Goal: Communication & Community: Answer question/provide support

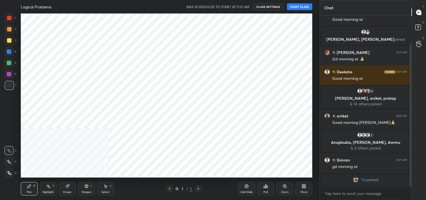
scroll to position [34, 0]
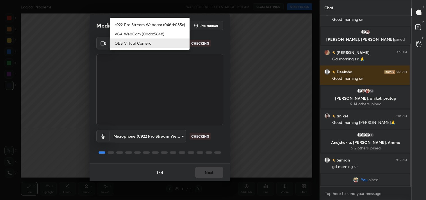
click at [153, 44] on body "1 2 3 4 5 6 7 C X Z C X Z E E Erase all H H Logical Problems WAS SCHEDULED TO S…" at bounding box center [213, 100] width 426 height 200
click at [146, 23] on li "c922 Pro Stream Webcam (046d:085c)" at bounding box center [149, 24] width 79 height 9
type input "77efdbe0d0591a5658d362a6e640cec0e2706c98c83ef82d39568dbf4875ff01"
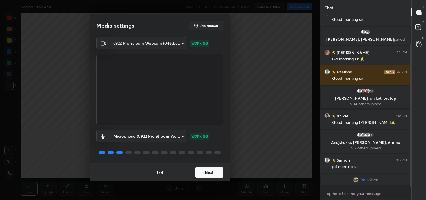
click at [208, 171] on button "Next" at bounding box center [209, 172] width 28 height 11
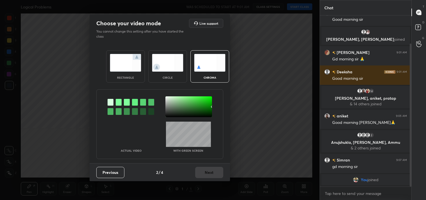
click at [122, 68] on img at bounding box center [125, 63] width 31 height 18
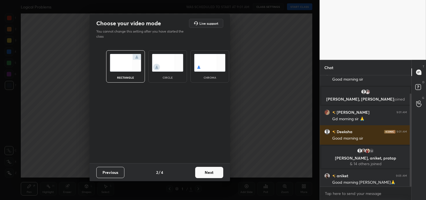
scroll to position [2, 1]
click at [209, 172] on button "Next" at bounding box center [209, 172] width 28 height 11
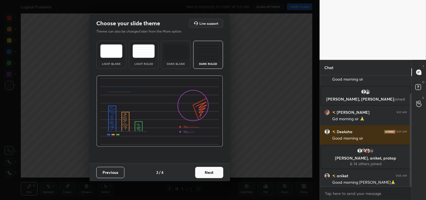
drag, startPoint x: 205, startPoint y: 24, endPoint x: 214, endPoint y: 102, distance: 79.0
click at [205, 25] on h5 "Live support" at bounding box center [208, 23] width 19 height 3
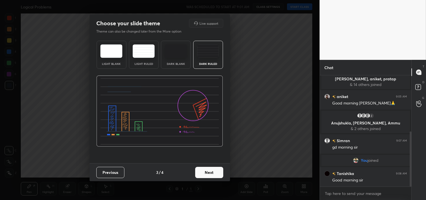
click at [217, 58] on div "Dark Ruled" at bounding box center [208, 55] width 30 height 28
click at [211, 168] on button "Next" at bounding box center [209, 172] width 28 height 11
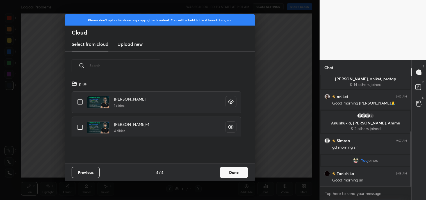
scroll to position [83, 180]
drag, startPoint x: 80, startPoint y: 99, endPoint x: 172, endPoint y: 132, distance: 97.9
click at [80, 99] on input "grid" at bounding box center [80, 102] width 12 height 12
checkbox input "true"
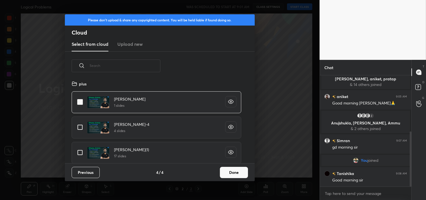
click at [233, 169] on button "Done" at bounding box center [234, 172] width 28 height 11
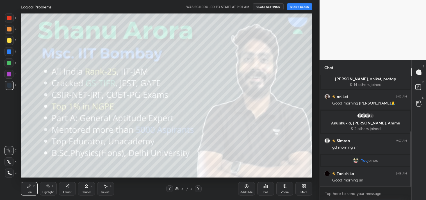
click at [297, 4] on button "START CLASS" at bounding box center [299, 6] width 25 height 7
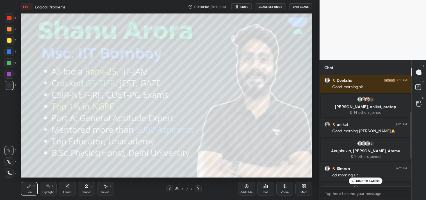
scroll to position [151, 0]
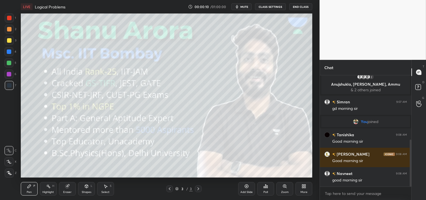
click at [308, 194] on div "More" at bounding box center [303, 188] width 17 height 13
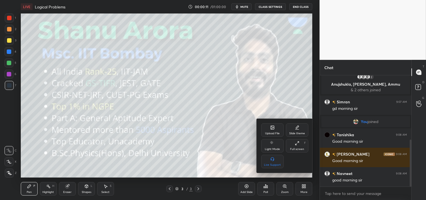
click at [271, 128] on icon at bounding box center [272, 128] width 3 height 2
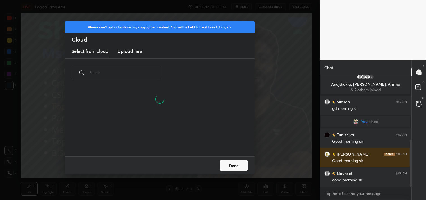
click at [128, 52] on h3 "Upload new" at bounding box center [129, 51] width 25 height 7
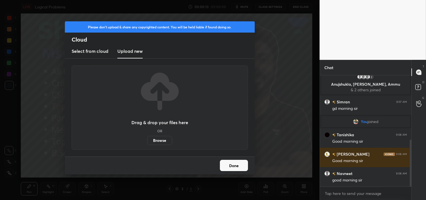
click at [161, 138] on label "Browse" at bounding box center [159, 140] width 25 height 9
click at [147, 138] on input "Browse" at bounding box center [147, 140] width 0 height 9
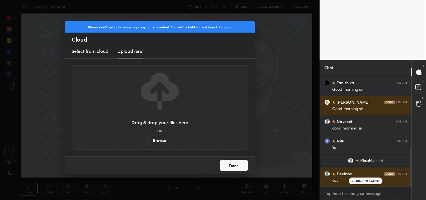
scroll to position [0, 0]
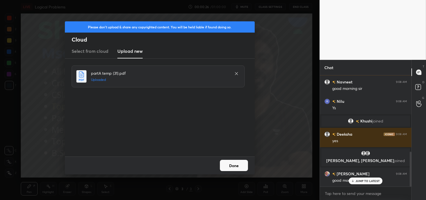
click at [229, 164] on button "Done" at bounding box center [234, 165] width 28 height 11
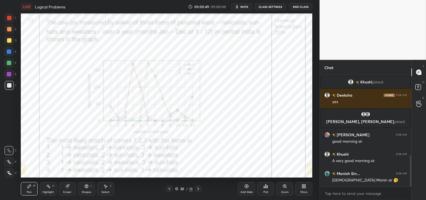
click at [10, 20] on div at bounding box center [9, 17] width 9 height 9
click at [9, 19] on div at bounding box center [9, 18] width 4 height 4
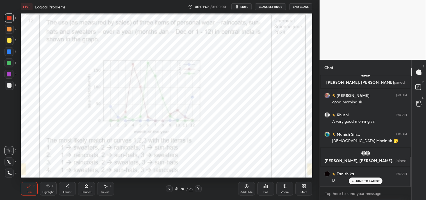
scroll to position [306, 0]
type textarea "x"
click at [336, 195] on textarea at bounding box center [365, 193] width 82 height 9
type textarea "t"
type textarea "x"
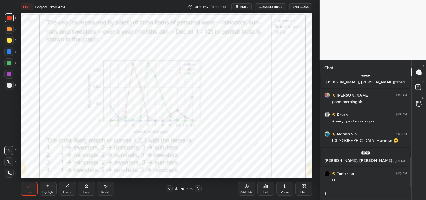
scroll to position [2, 1]
type textarea "ti"
type textarea "x"
type textarea "t"
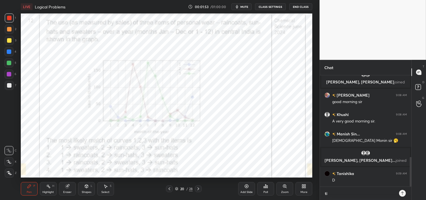
type textarea "x"
type textarea "t."
type textarea "x"
type textarea "t.m"
type textarea "x"
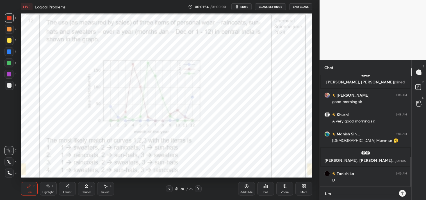
type textarea "[DOMAIN_NAME]"
type textarea "x"
type textarea "[DOMAIN_NAME][URL]"
type textarea "x"
type textarea "[DOMAIN_NAME][URL]"
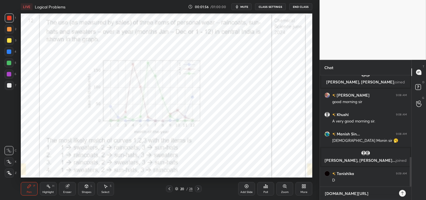
type textarea "x"
type textarea "[DOMAIN_NAME][URL]"
type textarea "x"
type textarea "[DOMAIN_NAME][URL]"
type textarea "x"
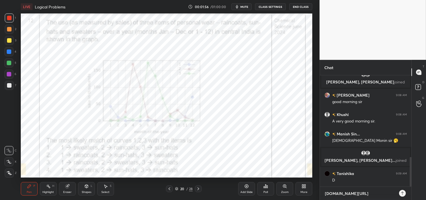
type textarea "[DOMAIN_NAME][URL]"
type textarea "x"
type textarea "[DOMAIN_NAME][URL][PERSON_NAME]"
type textarea "x"
type textarea "[DOMAIN_NAME][URL]"
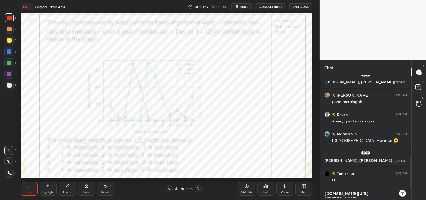
type textarea "x"
type textarea "[DOMAIN_NAME][URL]"
type textarea "x"
type textarea "[DOMAIN_NAME][URL]"
type textarea "x"
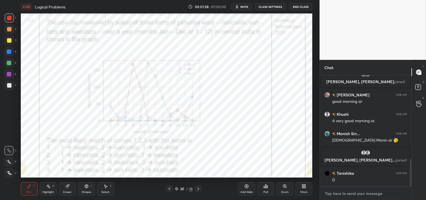
scroll to position [337, 0]
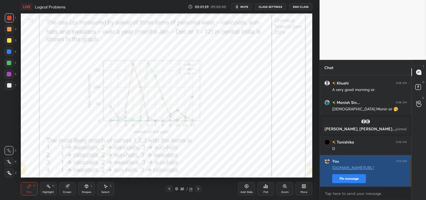
type textarea "x"
click at [349, 178] on button "Pin message" at bounding box center [349, 178] width 34 height 9
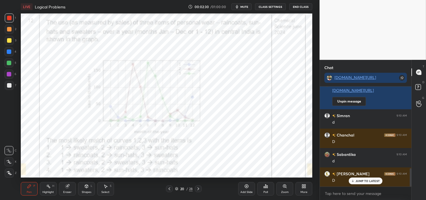
scroll to position [445, 0]
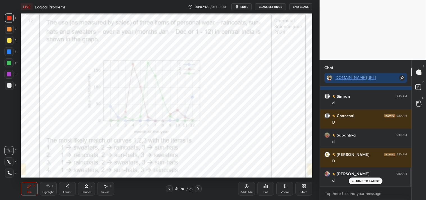
click at [284, 187] on icon at bounding box center [284, 185] width 3 height 3
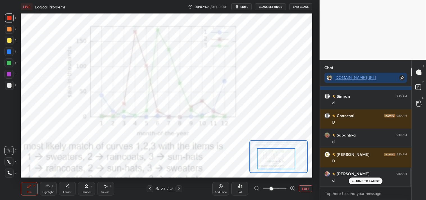
click at [83, 186] on div "Shapes L" at bounding box center [86, 188] width 17 height 13
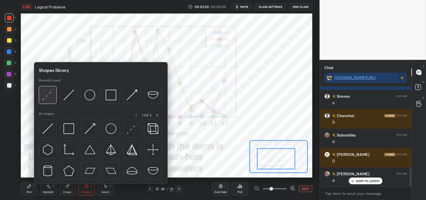
click at [47, 100] on img at bounding box center [47, 94] width 11 height 11
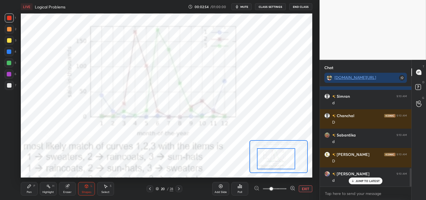
click at [34, 189] on div "Pen P" at bounding box center [29, 188] width 17 height 13
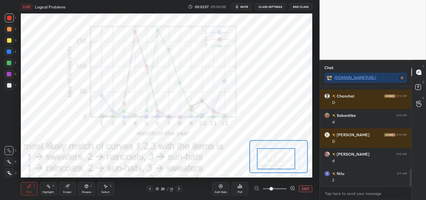
click at [304, 188] on button "EXIT" at bounding box center [305, 188] width 13 height 7
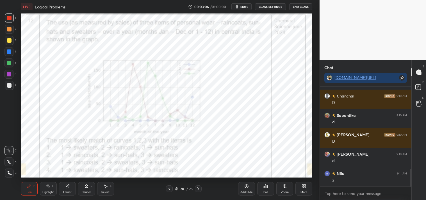
click at [85, 189] on div "Shapes L" at bounding box center [86, 188] width 17 height 13
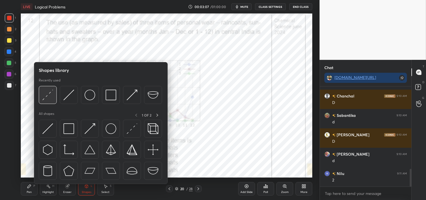
click at [48, 93] on img at bounding box center [47, 94] width 11 height 11
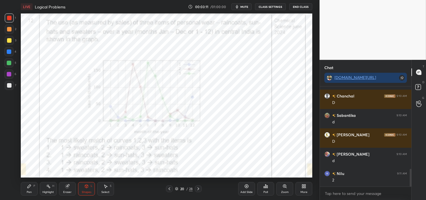
click at [33, 192] on div "Pen P" at bounding box center [29, 188] width 17 height 13
click at [34, 192] on div "Pen P" at bounding box center [29, 188] width 17 height 13
click at [83, 187] on div "Shapes L" at bounding box center [86, 188] width 17 height 13
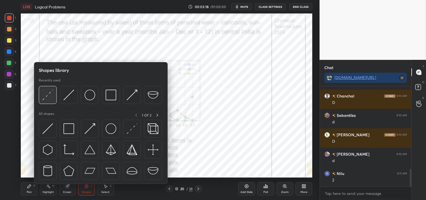
click at [49, 94] on img at bounding box center [47, 94] width 11 height 11
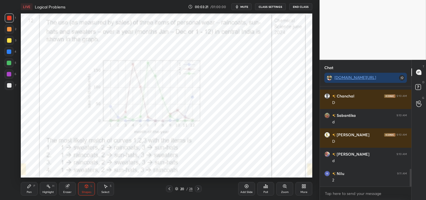
click at [37, 190] on div "Pen P" at bounding box center [29, 188] width 17 height 13
click at [34, 189] on div "Pen P" at bounding box center [29, 188] width 17 height 13
click at [47, 187] on icon at bounding box center [48, 186] width 4 height 4
click at [54, 187] on div "H" at bounding box center [53, 185] width 2 height 3
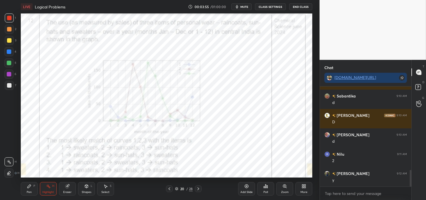
scroll to position [503, 0]
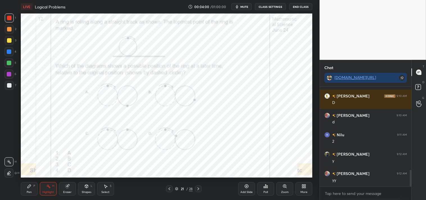
click at [32, 189] on div "Pen P" at bounding box center [29, 188] width 17 height 13
click at [29, 188] on icon at bounding box center [29, 186] width 4 height 4
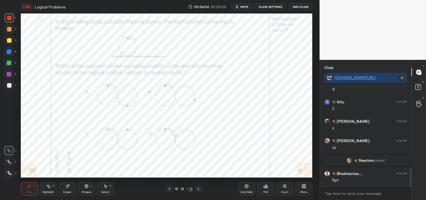
scroll to position [466, 0]
click at [247, 6] on span "mute" at bounding box center [244, 7] width 8 height 4
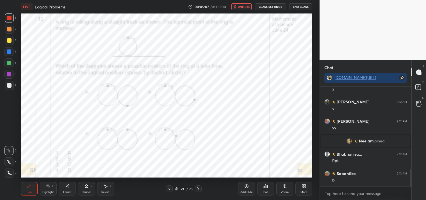
click at [249, 7] on span "unmute" at bounding box center [244, 7] width 12 height 4
click at [282, 192] on div "Zoom" at bounding box center [285, 191] width 8 height 3
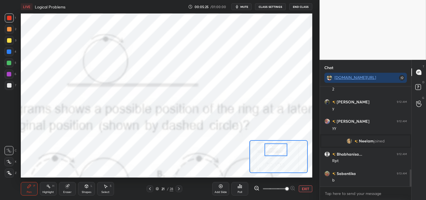
click at [300, 190] on button "EXIT" at bounding box center [305, 188] width 13 height 7
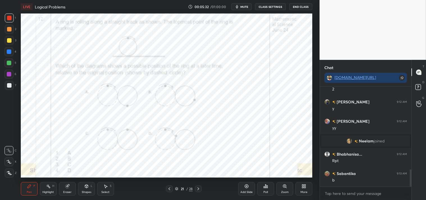
click at [89, 188] on div "Shapes L" at bounding box center [86, 188] width 17 height 13
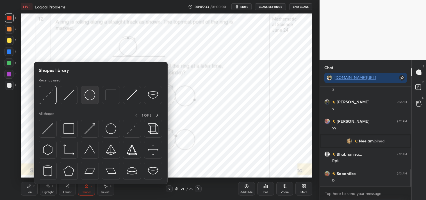
click at [84, 95] on img at bounding box center [89, 94] width 11 height 11
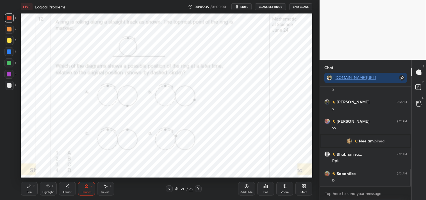
scroll to position [505, 0]
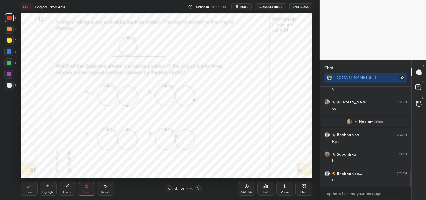
click at [31, 185] on icon at bounding box center [29, 186] width 4 height 4
click at [27, 187] on icon at bounding box center [28, 185] width 3 height 3
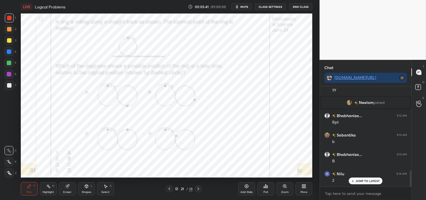
click at [49, 187] on rect at bounding box center [48, 186] width 3 height 3
click at [48, 187] on icon at bounding box center [48, 186] width 4 height 4
click at [29, 192] on div "Pen" at bounding box center [29, 191] width 5 height 3
click at [29, 190] on div "Pen P" at bounding box center [29, 188] width 17 height 13
click at [284, 191] on div "Zoom" at bounding box center [285, 191] width 8 height 3
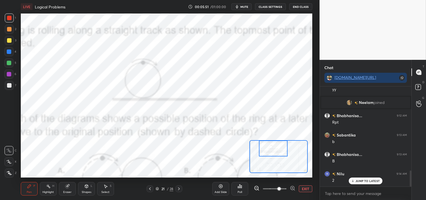
click at [24, 191] on div "Pen P" at bounding box center [29, 188] width 17 height 13
click at [22, 188] on div "Pen P" at bounding box center [29, 188] width 17 height 13
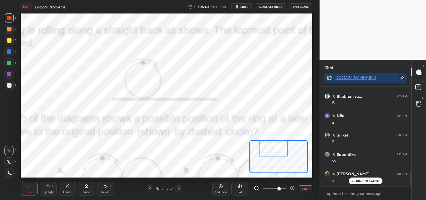
click at [50, 194] on div "Highlight H" at bounding box center [48, 188] width 17 height 13
click at [49, 194] on div "Highlight H" at bounding box center [48, 188] width 17 height 13
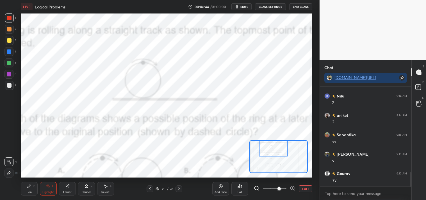
scroll to position [621, 0]
click at [30, 194] on div "Pen P" at bounding box center [29, 188] width 17 height 13
click at [33, 192] on div "Pen P" at bounding box center [29, 188] width 17 height 13
click at [66, 198] on div "Pen P Highlight H Eraser Shapes L Select S 21 / 28 Add Slide Poll EXIT" at bounding box center [166, 188] width 291 height 22
click at [65, 194] on div "Eraser" at bounding box center [67, 188] width 17 height 13
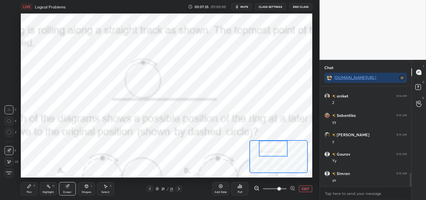
click at [61, 195] on div "Pen P Highlight H Eraser Shapes L Select S 21 / 28 Add Slide Poll EXIT" at bounding box center [166, 188] width 291 height 22
click at [59, 190] on div "Eraser" at bounding box center [67, 188] width 17 height 13
click at [30, 188] on icon at bounding box center [29, 186] width 4 height 4
click at [33, 189] on div "Pen P" at bounding box center [29, 188] width 17 height 13
click at [306, 188] on button "EXIT" at bounding box center [305, 188] width 13 height 7
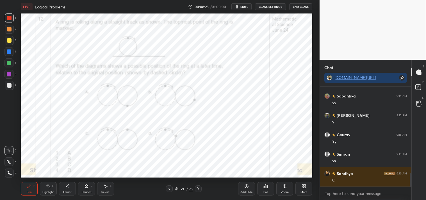
scroll to position [660, 0]
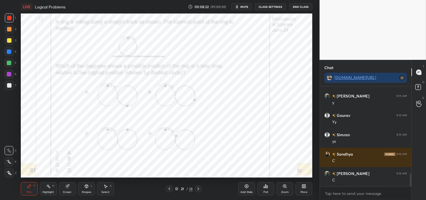
click at [247, 189] on div "Add Slide" at bounding box center [246, 188] width 17 height 13
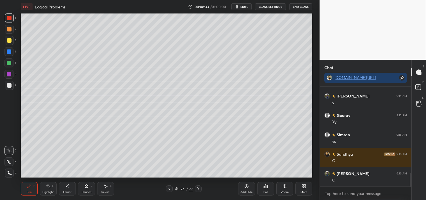
click at [89, 190] on div "Shapes L" at bounding box center [86, 188] width 17 height 13
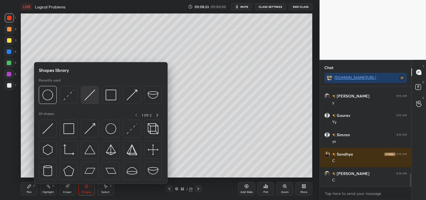
click at [87, 97] on img at bounding box center [89, 94] width 11 height 11
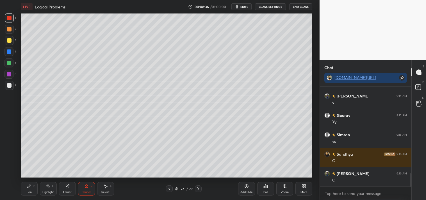
click at [85, 191] on div "Shapes" at bounding box center [87, 191] width 10 height 3
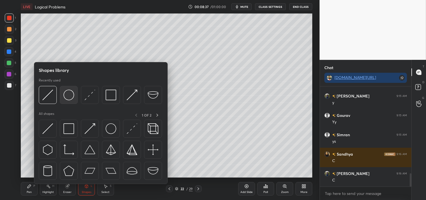
click at [65, 99] on img at bounding box center [68, 94] width 11 height 11
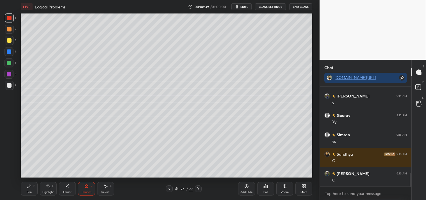
click at [8, 88] on div at bounding box center [9, 85] width 9 height 9
click at [27, 188] on icon at bounding box center [29, 186] width 4 height 4
click at [32, 184] on div "Pen P" at bounding box center [29, 188] width 17 height 13
click at [88, 190] on div "Shapes" at bounding box center [87, 191] width 10 height 3
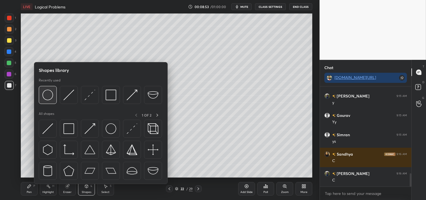
click at [49, 95] on img at bounding box center [47, 94] width 11 height 11
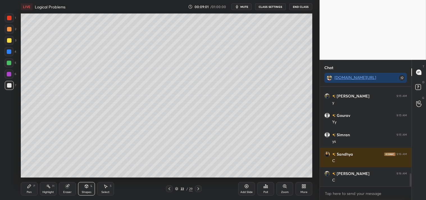
click at [29, 191] on div "Pen" at bounding box center [29, 191] width 5 height 3
click at [39, 185] on div "Pen P Highlight H Eraser Shapes L Select S" at bounding box center [75, 188] width 109 height 13
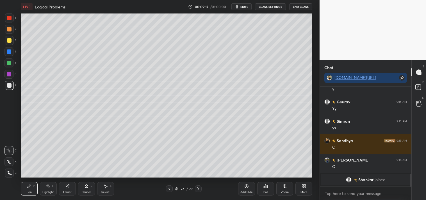
click at [63, 191] on div "Eraser" at bounding box center [67, 191] width 8 height 3
click at [23, 189] on div "Pen P" at bounding box center [29, 188] width 17 height 13
click at [24, 190] on div "Pen P" at bounding box center [29, 188] width 17 height 13
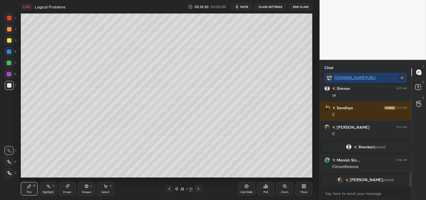
scroll to position [635, 0]
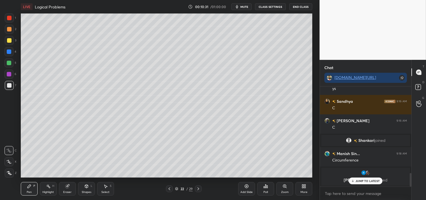
click at [86, 189] on div "Shapes L" at bounding box center [86, 188] width 17 height 13
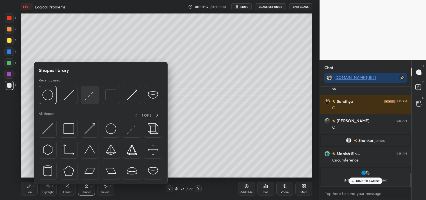
click at [86, 94] on img at bounding box center [89, 94] width 11 height 11
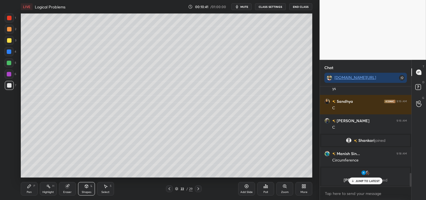
click at [25, 189] on div "Pen P" at bounding box center [29, 188] width 17 height 13
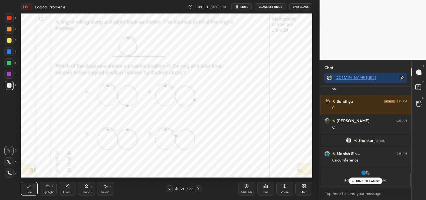
click at [7, 18] on div at bounding box center [9, 18] width 4 height 4
click at [10, 19] on div at bounding box center [9, 18] width 4 height 4
click at [358, 183] on div "JUMP TO LATEST" at bounding box center [365, 180] width 34 height 7
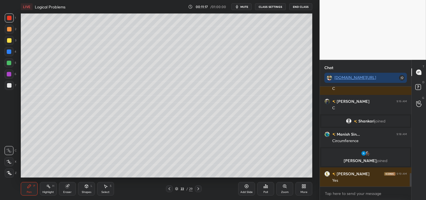
scroll to position [658, 0]
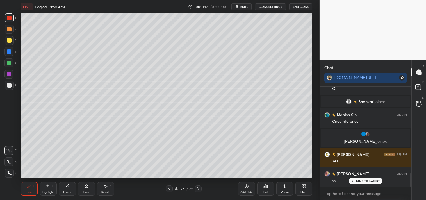
click at [47, 191] on div "Highlight" at bounding box center [48, 191] width 12 height 3
click at [47, 188] on icon at bounding box center [48, 186] width 4 height 4
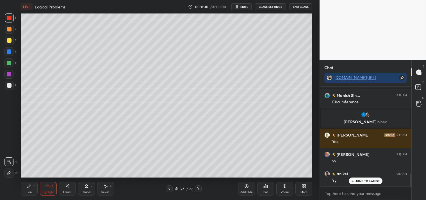
click at [24, 188] on div "Pen P" at bounding box center [29, 188] width 17 height 13
click at [249, 189] on div "Add Slide" at bounding box center [246, 188] width 17 height 13
click at [89, 190] on div "Shapes" at bounding box center [87, 191] width 10 height 3
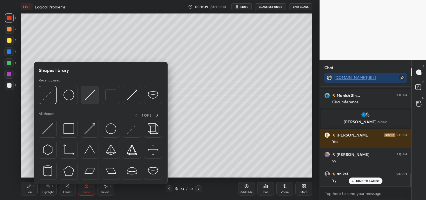
click at [86, 97] on img at bounding box center [89, 94] width 11 height 11
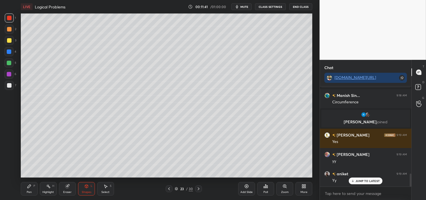
click at [87, 188] on icon at bounding box center [86, 186] width 4 height 4
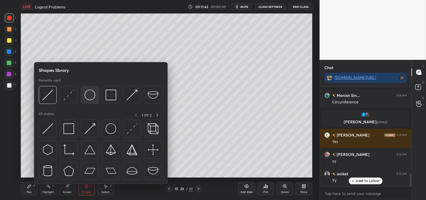
click at [85, 96] on img at bounding box center [89, 94] width 11 height 11
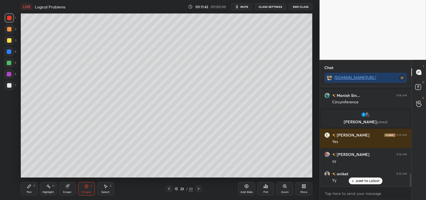
click at [8, 84] on div at bounding box center [9, 85] width 4 height 4
click at [34, 190] on div "Pen P" at bounding box center [29, 188] width 17 height 13
click at [34, 189] on div "Pen P" at bounding box center [29, 188] width 17 height 13
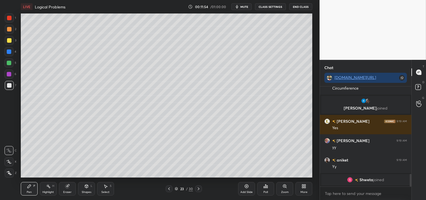
click at [92, 189] on div "Shapes L" at bounding box center [86, 188] width 17 height 13
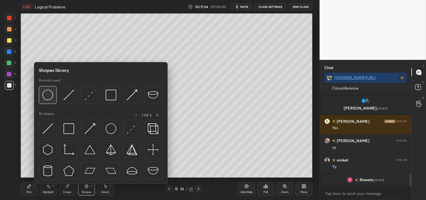
click at [46, 95] on img at bounding box center [47, 94] width 11 height 11
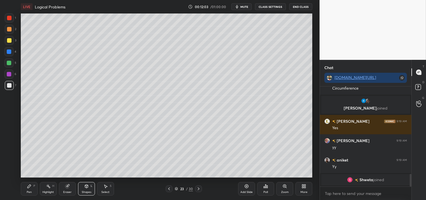
scroll to position [698, 0]
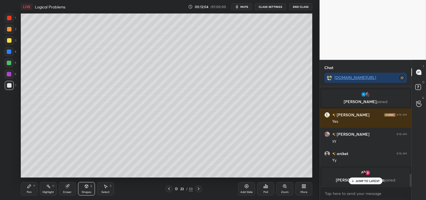
click at [27, 192] on div "Pen" at bounding box center [29, 191] width 5 height 3
click at [26, 192] on div "Pen P" at bounding box center [29, 188] width 17 height 13
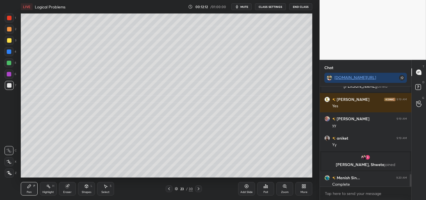
scroll to position [702, 0]
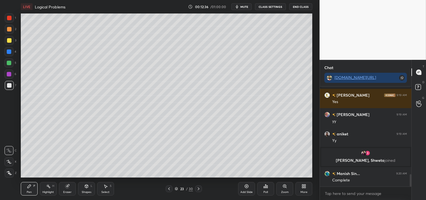
click at [5, 37] on div at bounding box center [9, 40] width 9 height 9
click at [6, 43] on div at bounding box center [9, 40] width 9 height 9
click at [42, 191] on div "Highlight" at bounding box center [48, 191] width 12 height 3
click at [43, 193] on div "Highlight" at bounding box center [48, 191] width 12 height 3
click at [50, 194] on div "Highlight H" at bounding box center [48, 188] width 17 height 13
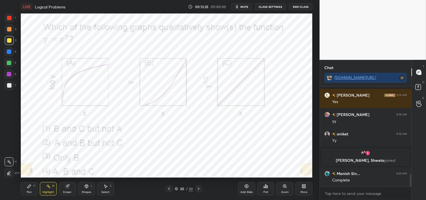
click at [303, 185] on icon at bounding box center [302, 184] width 1 height 1
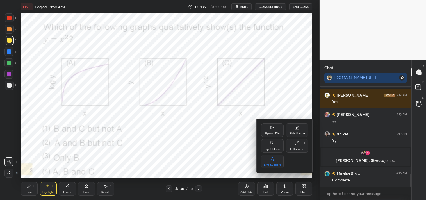
click at [269, 128] on div "Upload File" at bounding box center [272, 129] width 22 height 13
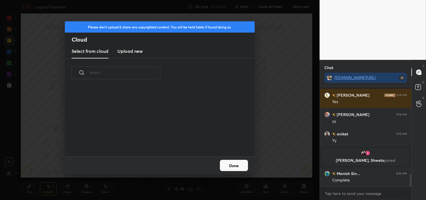
scroll to position [69, 180]
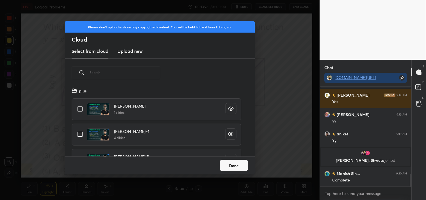
click at [131, 53] on h3 "Upload new" at bounding box center [129, 51] width 25 height 7
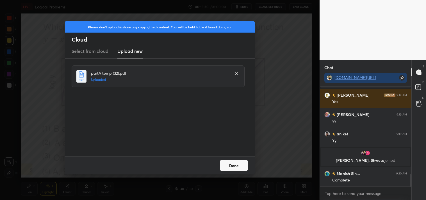
click at [226, 167] on button "Done" at bounding box center [234, 165] width 28 height 11
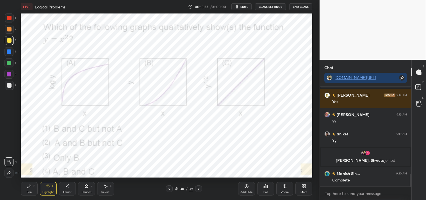
click at [244, 187] on icon at bounding box center [246, 186] width 4 height 4
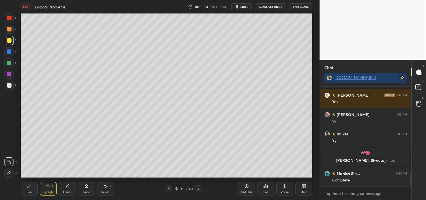
click at [12, 85] on div at bounding box center [9, 85] width 9 height 9
click at [10, 85] on div at bounding box center [9, 85] width 4 height 4
click at [24, 187] on div "Pen P" at bounding box center [29, 188] width 17 height 13
click at [27, 185] on icon at bounding box center [29, 186] width 4 height 4
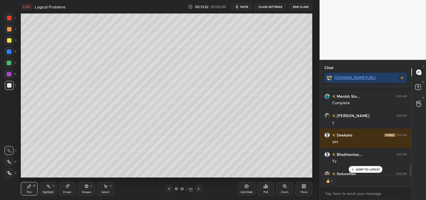
scroll to position [2, 1]
click at [66, 186] on icon at bounding box center [67, 186] width 4 height 4
click at [29, 187] on icon at bounding box center [28, 185] width 3 height 3
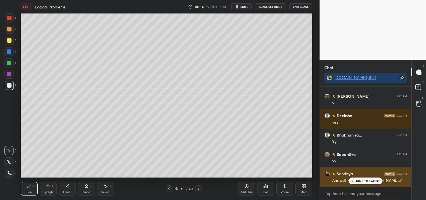
click at [354, 183] on div "JUMP TO LATEST" at bounding box center [365, 180] width 34 height 7
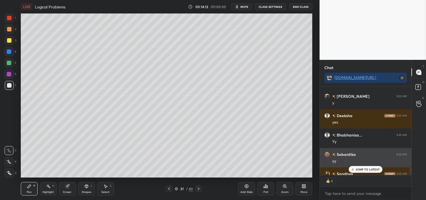
scroll to position [810, 0]
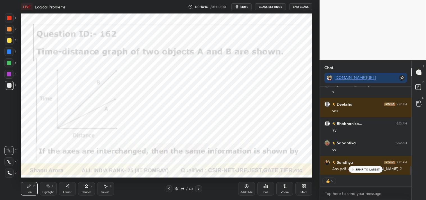
click at [44, 188] on div "Highlight H" at bounding box center [48, 188] width 17 height 13
click at [43, 191] on div "Highlight" at bounding box center [48, 191] width 12 height 3
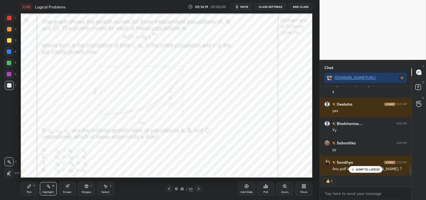
click at [12, 14] on div at bounding box center [9, 17] width 9 height 9
click at [7, 19] on div at bounding box center [9, 18] width 4 height 4
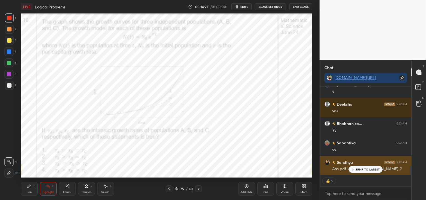
click at [359, 168] on p "JUMP TO LATEST" at bounding box center [367, 168] width 24 height 3
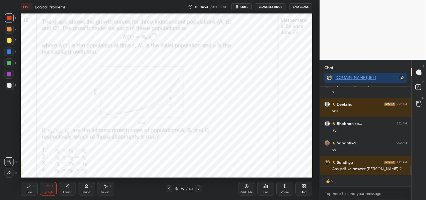
scroll to position [798, 0]
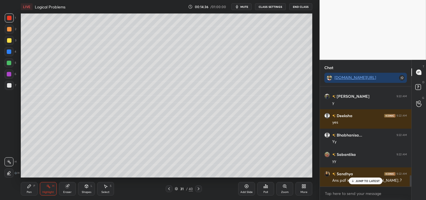
click at [30, 183] on div "Pen P" at bounding box center [29, 188] width 17 height 13
click at [32, 187] on div "Pen P" at bounding box center [29, 188] width 17 height 13
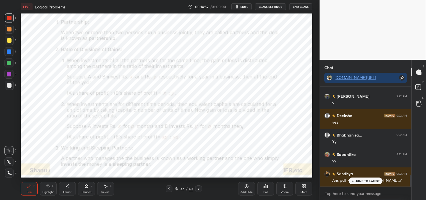
click at [245, 6] on span "mute" at bounding box center [244, 7] width 8 height 4
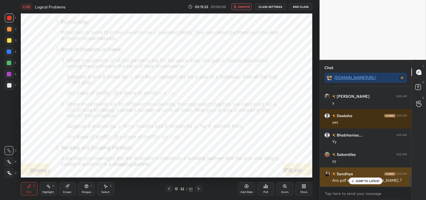
click at [363, 180] on p "JUMP TO LATEST" at bounding box center [367, 180] width 24 height 3
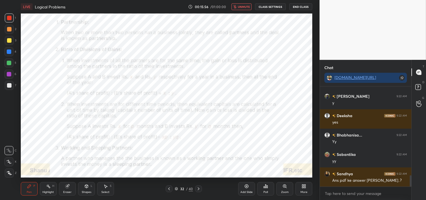
click at [245, 8] on span "unmute" at bounding box center [244, 7] width 12 height 4
click at [85, 187] on icon at bounding box center [86, 185] width 3 height 3
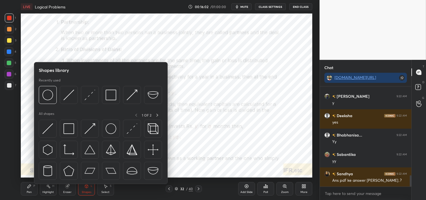
click at [83, 193] on div "Shapes" at bounding box center [87, 191] width 10 height 3
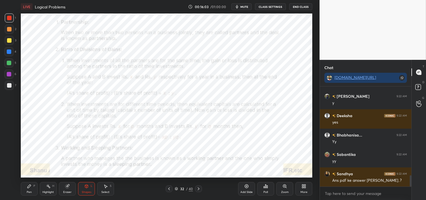
click at [81, 183] on div "Shapes L" at bounding box center [86, 188] width 17 height 13
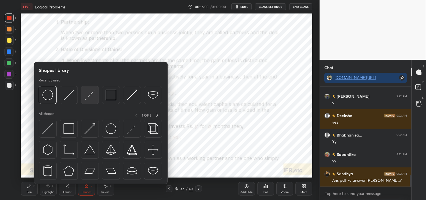
click at [88, 102] on div at bounding box center [90, 95] width 18 height 18
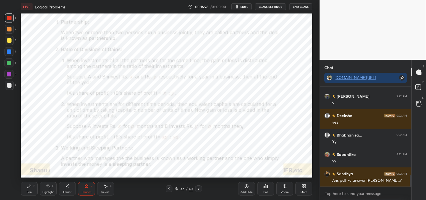
click at [26, 189] on div "Pen P" at bounding box center [29, 188] width 17 height 13
click at [26, 190] on div "Pen P" at bounding box center [29, 188] width 17 height 13
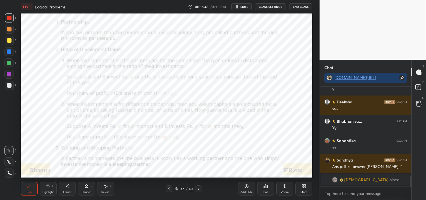
click at [50, 185] on div "Highlight H" at bounding box center [48, 188] width 17 height 13
click at [49, 189] on div "Highlight H" at bounding box center [48, 188] width 17 height 13
click at [25, 194] on div "Pen P" at bounding box center [29, 188] width 17 height 13
click at [27, 192] on div "Pen" at bounding box center [29, 191] width 5 height 3
click at [83, 191] on div "Shapes" at bounding box center [87, 191] width 10 height 3
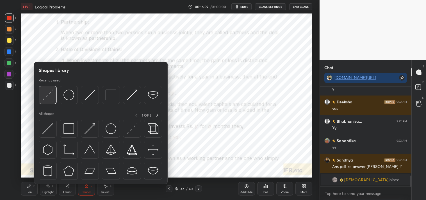
click at [47, 95] on img at bounding box center [47, 94] width 11 height 11
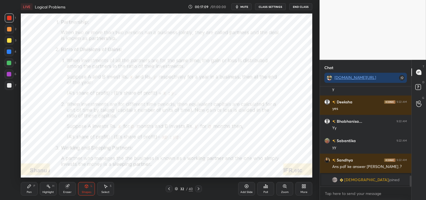
click at [30, 189] on div "Pen P" at bounding box center [29, 188] width 17 height 13
click at [284, 189] on div "Zoom" at bounding box center [284, 188] width 17 height 13
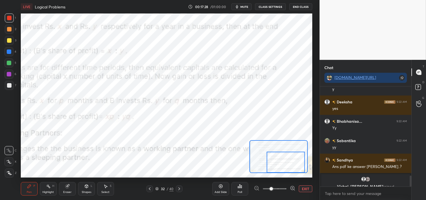
scroll to position [819, 0]
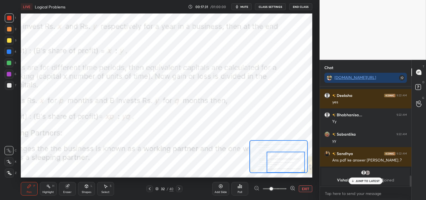
click at [365, 180] on p "JUMP TO LATEST" at bounding box center [367, 180] width 24 height 3
click at [308, 187] on button "EXIT" at bounding box center [305, 188] width 13 height 7
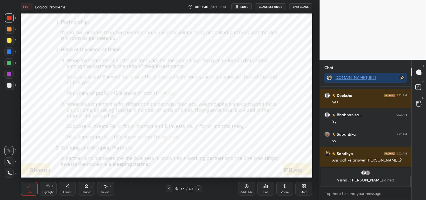
click at [39, 190] on div "Pen P Highlight H Eraser Shapes L Select S" at bounding box center [75, 188] width 109 height 13
click at [42, 191] on div "Highlight" at bounding box center [48, 191] width 12 height 3
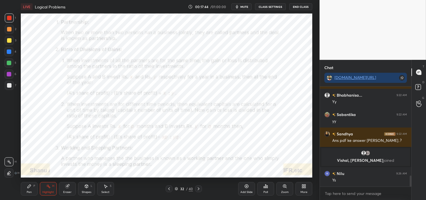
scroll to position [820, 0]
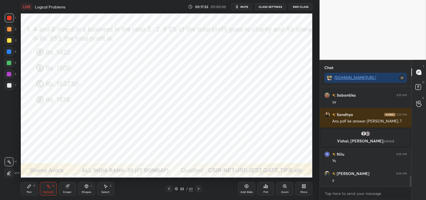
click at [12, 16] on div at bounding box center [9, 17] width 9 height 9
click at [12, 21] on div at bounding box center [9, 17] width 9 height 9
click at [28, 184] on icon at bounding box center [29, 186] width 4 height 4
click at [29, 184] on icon at bounding box center [29, 186] width 4 height 4
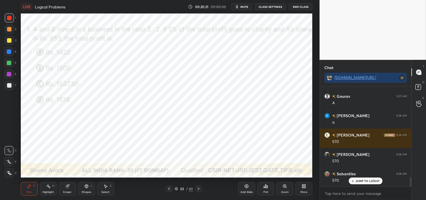
scroll to position [956, 0]
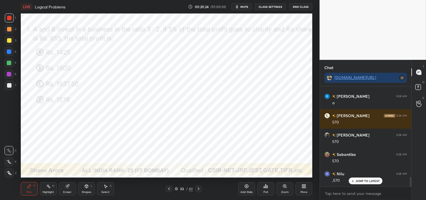
click at [84, 190] on div "Shapes" at bounding box center [87, 191] width 10 height 3
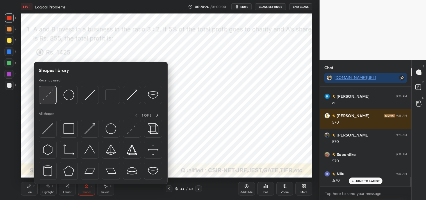
click at [47, 92] on img at bounding box center [47, 94] width 11 height 11
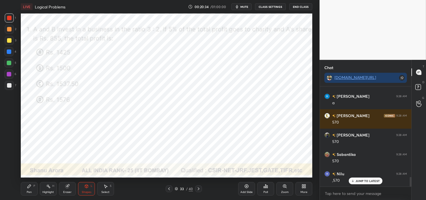
click at [69, 196] on div "Pen P Highlight H Eraser Shapes L Select S 33 / 40 Add Slide Poll Zoom More" at bounding box center [166, 188] width 291 height 22
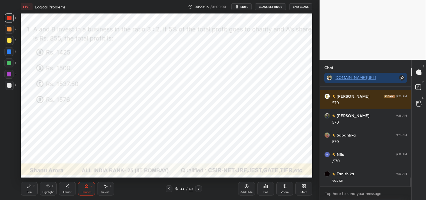
scroll to position [995, 0]
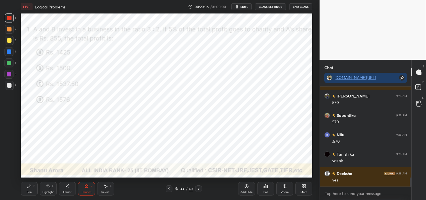
click at [70, 192] on div "Eraser" at bounding box center [67, 191] width 8 height 3
click at [70, 190] on div "Eraser" at bounding box center [67, 191] width 8 height 3
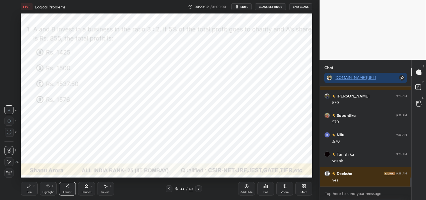
click at [16, 191] on div "1 2 3 4 5 6 7 C X Z C X Z E E Erase all H H LIVE Logical Problems 00:20:39 / 01…" at bounding box center [157, 100] width 315 height 200
click at [23, 192] on div "Pen P" at bounding box center [29, 188] width 17 height 13
click at [25, 192] on div "Pen P" at bounding box center [29, 188] width 17 height 13
click at [10, 45] on div "3" at bounding box center [11, 41] width 12 height 11
click at [9, 46] on div "3" at bounding box center [11, 41] width 12 height 11
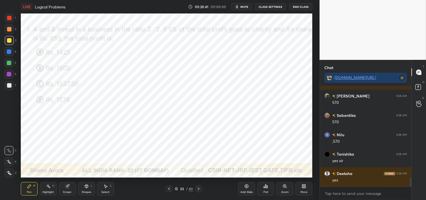
click at [9, 53] on div at bounding box center [9, 51] width 4 height 4
click at [10, 54] on div at bounding box center [9, 51] width 4 height 4
click at [279, 187] on div "Zoom" at bounding box center [284, 188] width 17 height 13
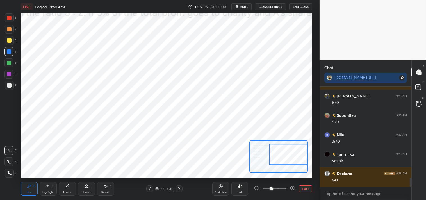
click at [62, 189] on div "Eraser" at bounding box center [67, 188] width 17 height 13
click at [68, 186] on icon at bounding box center [67, 186] width 4 height 4
click at [29, 187] on icon at bounding box center [29, 186] width 4 height 4
click at [33, 188] on div "Pen P" at bounding box center [29, 188] width 17 height 13
click at [66, 191] on div "Eraser" at bounding box center [67, 191] width 8 height 3
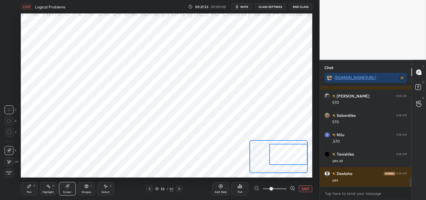
click at [66, 190] on div "Eraser" at bounding box center [67, 191] width 8 height 3
click at [29, 183] on div "Pen P" at bounding box center [29, 188] width 17 height 13
click at [28, 187] on icon at bounding box center [28, 185] width 3 height 3
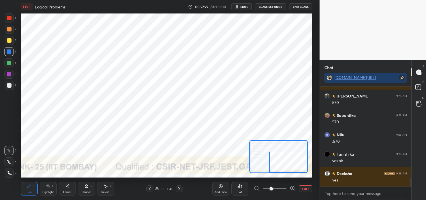
scroll to position [1008, 0]
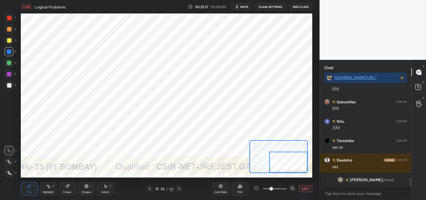
click at [307, 188] on button "EXIT" at bounding box center [305, 188] width 13 height 7
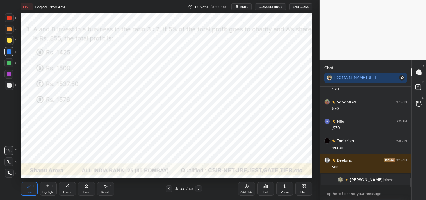
click at [242, 188] on div "Add Slide" at bounding box center [246, 188] width 17 height 13
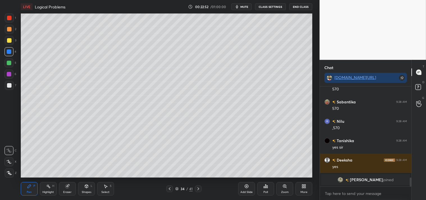
click at [8, 85] on div at bounding box center [9, 85] width 4 height 4
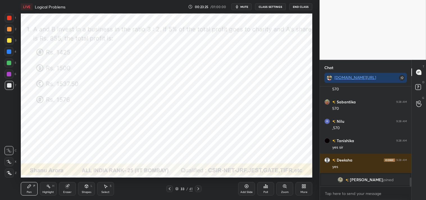
click at [364, 178] on span "[PERSON_NAME]" at bounding box center [366, 179] width 33 height 4
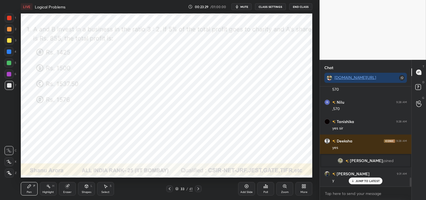
scroll to position [997, 0]
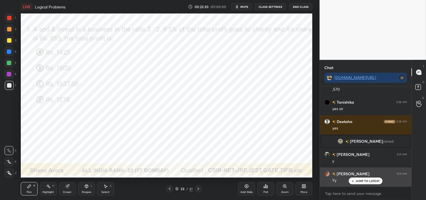
click at [366, 177] on div "Yy" at bounding box center [369, 179] width 75 height 7
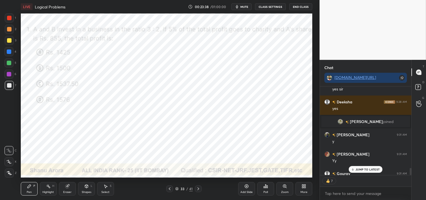
scroll to position [1048, 0]
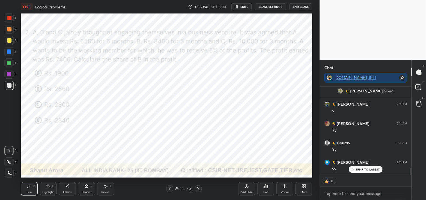
click at [8, 22] on div at bounding box center [9, 17] width 9 height 9
click at [9, 21] on div at bounding box center [9, 17] width 9 height 9
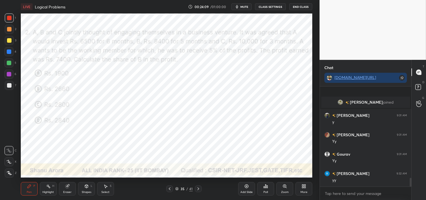
scroll to position [1061, 0]
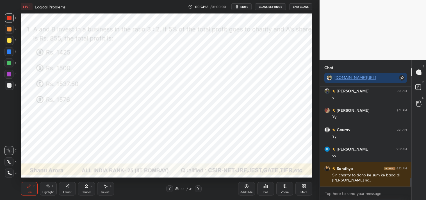
click at [66, 189] on div "Eraser" at bounding box center [67, 188] width 17 height 13
click at [24, 181] on div "Pen P Highlight H Eraser Shapes L Select S 33 / 41 Add Slide Poll Zoom More" at bounding box center [166, 188] width 291 height 22
click at [23, 184] on div "Pen P" at bounding box center [29, 188] width 17 height 13
click at [47, 191] on div "Highlight" at bounding box center [48, 191] width 12 height 3
click at [46, 194] on div "Highlight H" at bounding box center [48, 188] width 17 height 13
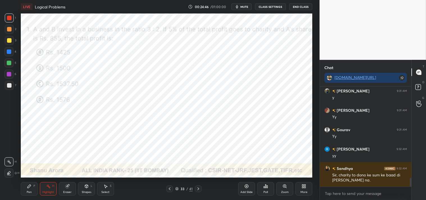
click at [32, 190] on div "Pen P" at bounding box center [29, 188] width 17 height 13
click at [33, 191] on div "Pen P" at bounding box center [29, 188] width 17 height 13
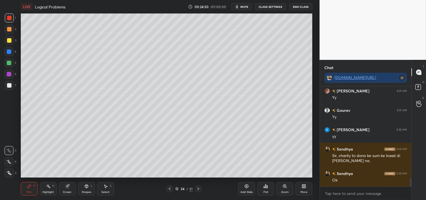
click at [248, 189] on div "Add Slide" at bounding box center [246, 188] width 17 height 13
click at [8, 83] on div at bounding box center [9, 85] width 4 height 4
click at [11, 86] on div at bounding box center [9, 85] width 4 height 4
click at [49, 189] on div "Highlight H" at bounding box center [48, 188] width 17 height 13
click at [53, 191] on div "Highlight" at bounding box center [48, 191] width 12 height 3
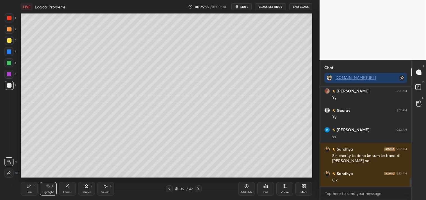
scroll to position [1099, 0]
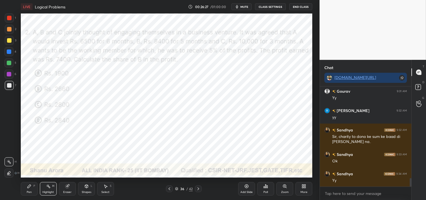
click at [12, 17] on div at bounding box center [9, 17] width 9 height 9
click at [27, 190] on div "Pen" at bounding box center [29, 191] width 5 height 3
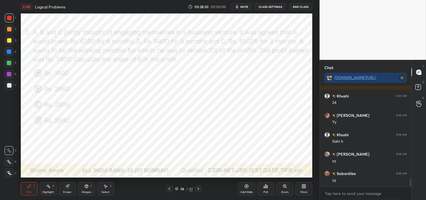
scroll to position [1210, 0]
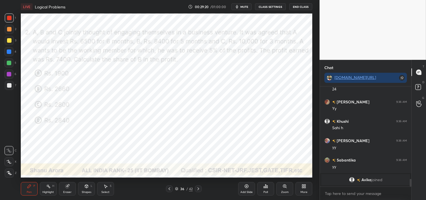
click at [285, 187] on icon at bounding box center [284, 185] width 3 height 3
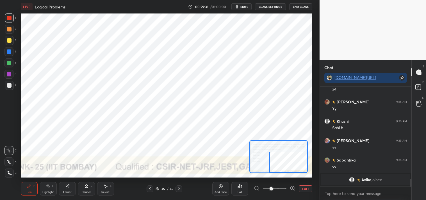
click at [12, 75] on div at bounding box center [8, 74] width 9 height 9
click at [14, 77] on div "6" at bounding box center [10, 74] width 12 height 9
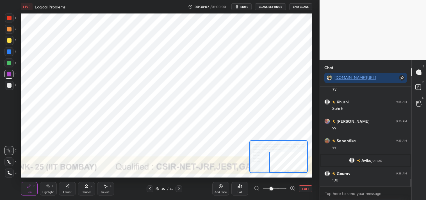
click at [10, 20] on div at bounding box center [9, 17] width 9 height 9
click at [9, 20] on div at bounding box center [9, 17] width 9 height 9
click at [306, 189] on button "EXIT" at bounding box center [305, 188] width 13 height 7
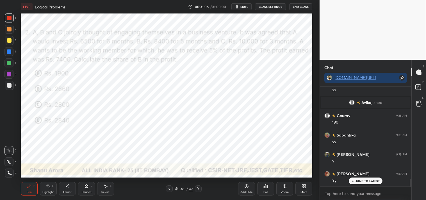
scroll to position [1236, 0]
click at [245, 188] on icon at bounding box center [246, 186] width 4 height 4
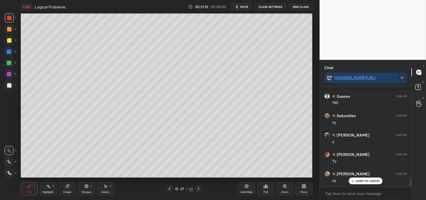
click at [6, 84] on div at bounding box center [9, 85] width 9 height 9
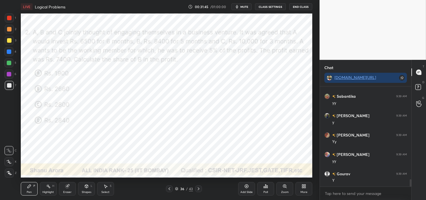
click at [46, 190] on div "Highlight H" at bounding box center [48, 188] width 17 height 13
click at [48, 190] on div "Highlight H" at bounding box center [48, 188] width 17 height 13
click at [13, 20] on div at bounding box center [9, 17] width 9 height 9
click at [12, 21] on div at bounding box center [9, 17] width 9 height 9
click at [245, 190] on div "Add Slide" at bounding box center [246, 191] width 12 height 3
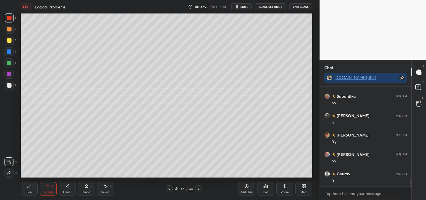
click at [22, 185] on div "Pen P" at bounding box center [29, 188] width 17 height 13
click at [24, 187] on div "Pen P" at bounding box center [29, 188] width 17 height 13
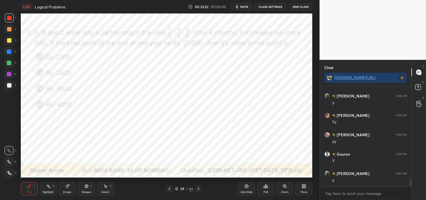
click at [245, 6] on span "mute" at bounding box center [244, 7] width 8 height 4
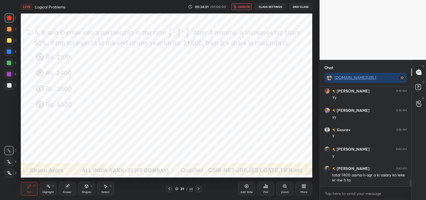
click at [235, 8] on icon "button" at bounding box center [234, 6] width 3 height 3
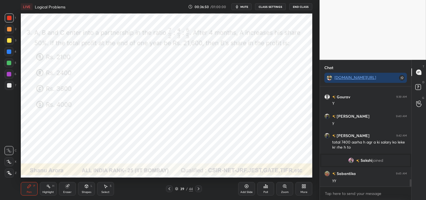
scroll to position [1299, 0]
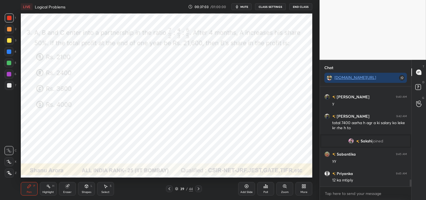
click at [49, 186] on icon at bounding box center [48, 186] width 4 height 4
click at [49, 188] on icon at bounding box center [48, 186] width 4 height 4
click at [47, 191] on div "Highlight" at bounding box center [48, 191] width 12 height 3
click at [48, 191] on div "Highlight" at bounding box center [48, 191] width 12 height 3
click at [47, 191] on div "Highlight" at bounding box center [48, 191] width 12 height 3
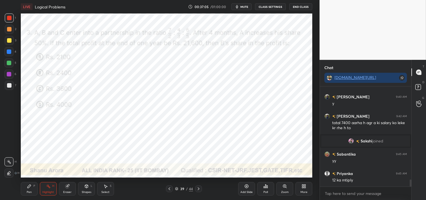
click at [47, 191] on div "Highlight" at bounding box center [48, 191] width 12 height 3
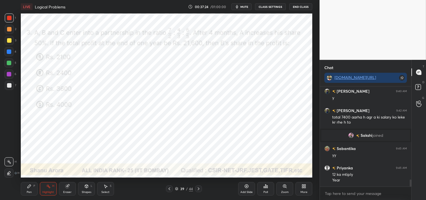
click at [32, 192] on div "Pen P" at bounding box center [29, 188] width 17 height 13
click at [244, 189] on div "Add Slide" at bounding box center [246, 188] width 17 height 13
click at [109, 189] on div "Select S" at bounding box center [105, 188] width 17 height 13
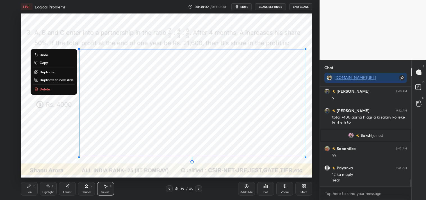
click at [67, 79] on p "Duplicate to new slide" at bounding box center [57, 79] width 34 height 4
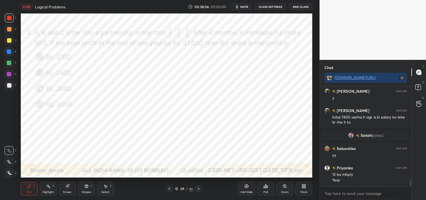
click at [26, 181] on div "Pen P Highlight H Eraser Shapes L Select S 39 / 46 Add Slide Poll Zoom More" at bounding box center [166, 188] width 291 height 22
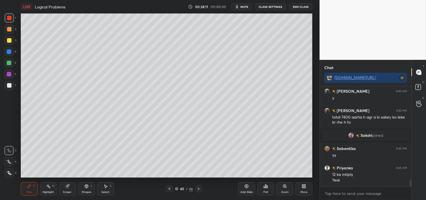
click at [368, 133] on span "Sakshi" at bounding box center [366, 135] width 12 height 4
click at [360, 136] on span "Sakshi" at bounding box center [366, 135] width 12 height 4
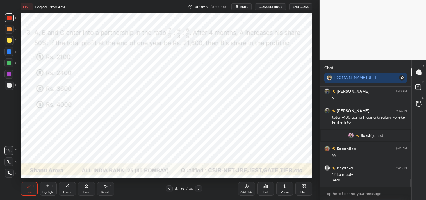
click at [27, 187] on icon at bounding box center [29, 186] width 4 height 4
click at [25, 191] on div "Pen P" at bounding box center [29, 188] width 17 height 13
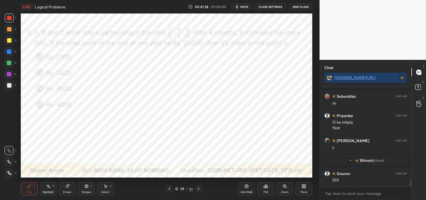
scroll to position [1350, 0]
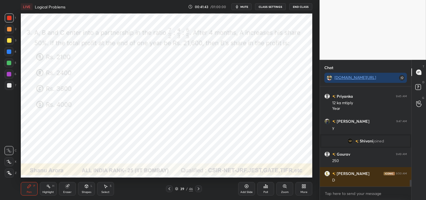
click at [6, 79] on div "6" at bounding box center [10, 75] width 12 height 11
click at [10, 79] on div "6" at bounding box center [10, 75] width 12 height 11
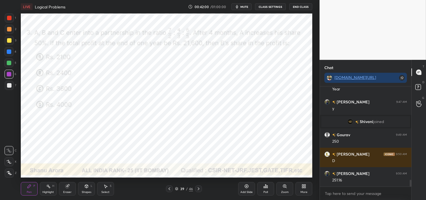
click at [67, 189] on div "Eraser" at bounding box center [67, 188] width 17 height 13
click at [71, 190] on div "Eraser" at bounding box center [67, 188] width 17 height 13
click at [27, 192] on div "Pen" at bounding box center [29, 191] width 5 height 3
click at [31, 195] on div "Pen P" at bounding box center [29, 188] width 17 height 13
click at [281, 190] on div "Zoom" at bounding box center [285, 191] width 8 height 3
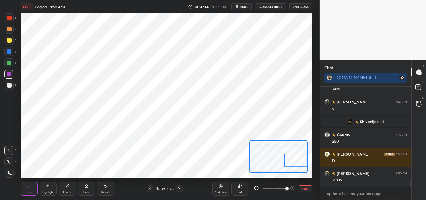
click at [306, 191] on button "EXIT" at bounding box center [305, 188] width 13 height 7
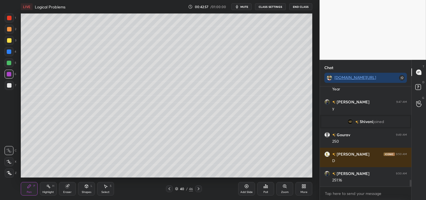
click at [52, 184] on div "H" at bounding box center [53, 185] width 2 height 3
click at [51, 187] on div "Highlight H" at bounding box center [48, 188] width 17 height 13
click at [21, 189] on div "Pen P" at bounding box center [29, 188] width 17 height 13
click at [28, 190] on div "Pen P" at bounding box center [29, 188] width 17 height 13
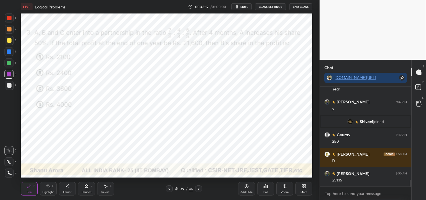
click at [51, 190] on div "Highlight" at bounding box center [48, 191] width 12 height 3
click at [50, 191] on div "Highlight" at bounding box center [48, 191] width 12 height 3
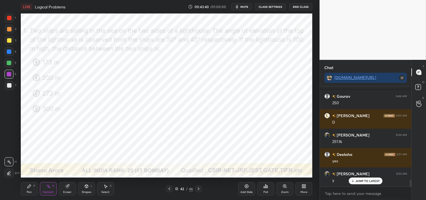
scroll to position [1427, 0]
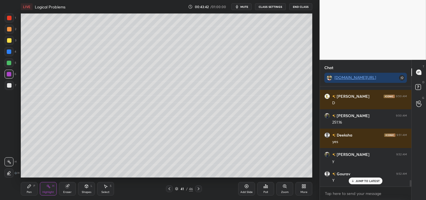
click at [242, 196] on div "Add Slide Poll Zoom More" at bounding box center [275, 188] width 74 height 31
click at [249, 190] on div "Add Slide" at bounding box center [246, 191] width 12 height 3
click at [92, 188] on div "Shapes L" at bounding box center [86, 188] width 17 height 13
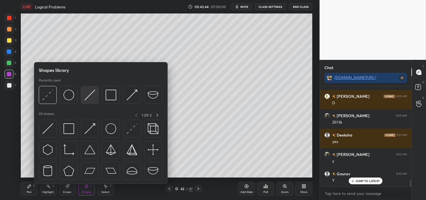
scroll to position [1446, 0]
click at [89, 102] on div at bounding box center [90, 95] width 18 height 18
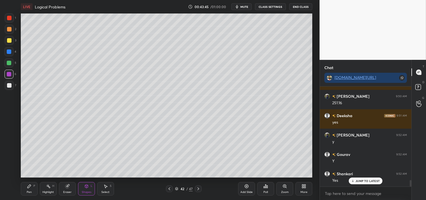
click at [13, 43] on div at bounding box center [9, 40] width 9 height 9
click at [27, 187] on icon at bounding box center [28, 185] width 3 height 3
click at [279, 189] on div "Zoom" at bounding box center [284, 188] width 17 height 13
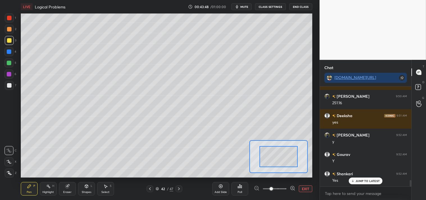
click at [279, 178] on div "Add Slide Poll EXIT" at bounding box center [262, 188] width 100 height 31
click at [26, 194] on div "Pen P" at bounding box center [29, 188] width 17 height 13
click at [86, 189] on div "Shapes L" at bounding box center [86, 188] width 17 height 13
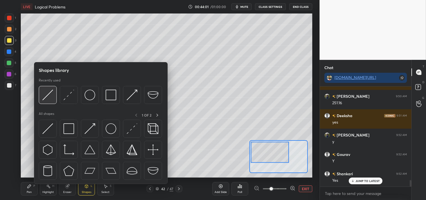
click at [45, 97] on img at bounding box center [47, 94] width 11 height 11
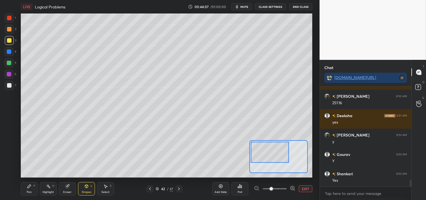
scroll to position [1466, 0]
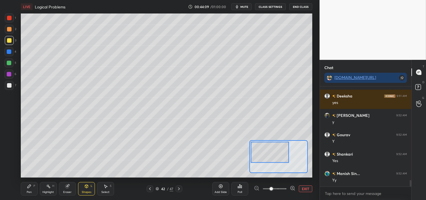
click at [69, 189] on div "Eraser" at bounding box center [67, 188] width 17 height 13
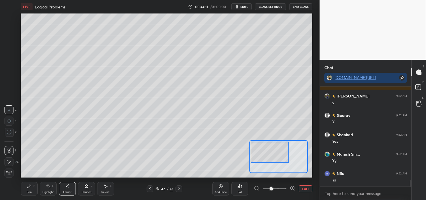
click at [29, 187] on icon at bounding box center [28, 185] width 3 height 3
click at [33, 187] on div "Pen P" at bounding box center [29, 188] width 17 height 13
click at [307, 187] on button "EXIT" at bounding box center [305, 188] width 13 height 7
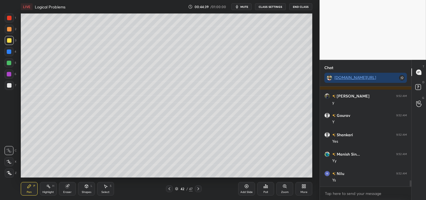
scroll to position [1505, 0]
click at [7, 86] on div at bounding box center [9, 85] width 4 height 4
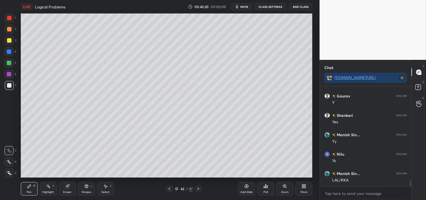
click at [10, 89] on div at bounding box center [9, 85] width 9 height 9
click at [46, 186] on icon at bounding box center [48, 186] width 4 height 4
click at [47, 189] on div "Highlight H" at bounding box center [48, 188] width 17 height 13
click at [23, 190] on div "Pen P" at bounding box center [29, 188] width 17 height 13
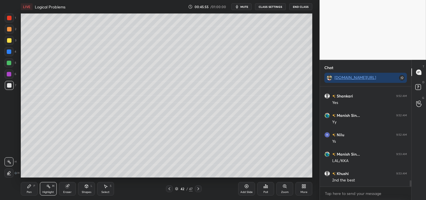
click at [26, 192] on div "Pen P" at bounding box center [29, 188] width 17 height 13
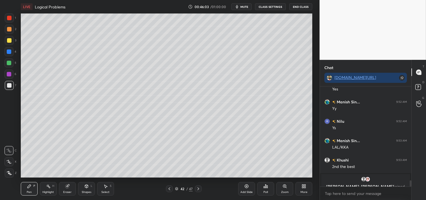
scroll to position [1544, 0]
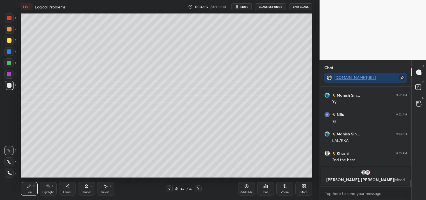
click at [248, 186] on icon at bounding box center [246, 186] width 4 height 4
click at [47, 186] on icon at bounding box center [48, 186] width 4 height 4
click at [29, 187] on icon at bounding box center [28, 185] width 3 height 3
click at [28, 186] on icon at bounding box center [28, 185] width 3 height 3
click at [64, 190] on div "Eraser" at bounding box center [67, 191] width 8 height 3
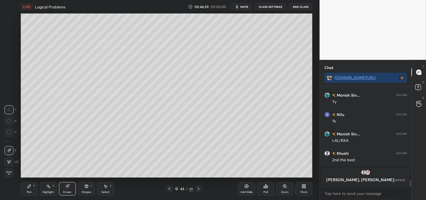
click at [27, 185] on icon at bounding box center [29, 186] width 4 height 4
click at [24, 186] on div "Pen P" at bounding box center [29, 188] width 17 height 13
click at [66, 187] on icon at bounding box center [67, 186] width 4 height 4
click at [30, 190] on div "Pen" at bounding box center [29, 191] width 5 height 3
click at [61, 189] on div "Eraser" at bounding box center [67, 188] width 17 height 13
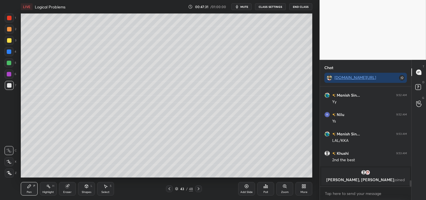
click at [52, 190] on div "Highlight H" at bounding box center [48, 188] width 17 height 13
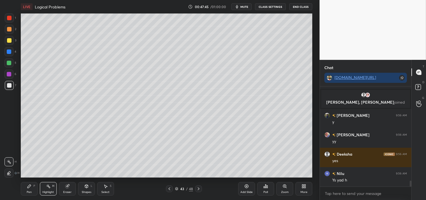
scroll to position [1635, 0]
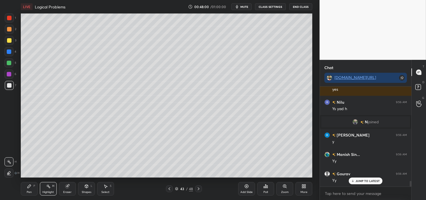
click at [28, 190] on div "Pen" at bounding box center [29, 191] width 5 height 3
click at [249, 190] on div "Add Slide" at bounding box center [246, 191] width 12 height 3
click at [12, 39] on div at bounding box center [9, 40] width 9 height 9
click at [15, 40] on div "3" at bounding box center [11, 40] width 12 height 9
click at [87, 187] on icon at bounding box center [86, 185] width 3 height 3
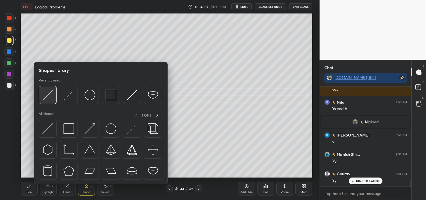
click at [50, 91] on img at bounding box center [47, 94] width 11 height 11
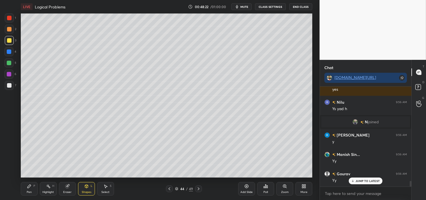
click at [25, 186] on div "Pen P" at bounding box center [29, 188] width 17 height 13
click at [28, 187] on icon at bounding box center [28, 185] width 3 height 3
click at [84, 192] on div "Shapes" at bounding box center [87, 191] width 10 height 3
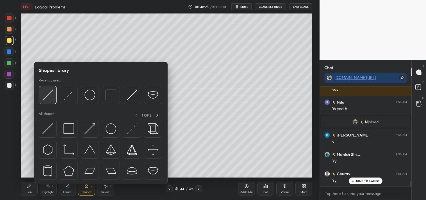
click at [49, 94] on img at bounding box center [47, 94] width 11 height 11
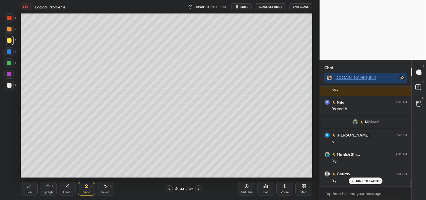
click at [25, 189] on div "Pen P" at bounding box center [29, 188] width 17 height 13
click at [11, 18] on div at bounding box center [9, 18] width 4 height 4
click at [9, 19] on div at bounding box center [9, 18] width 4 height 4
click at [95, 186] on div "Shapes L" at bounding box center [86, 188] width 17 height 13
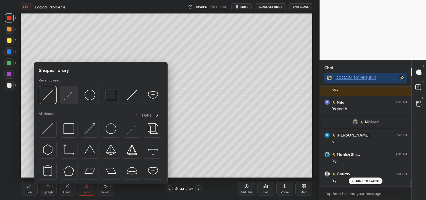
click at [64, 95] on img at bounding box center [68, 94] width 11 height 11
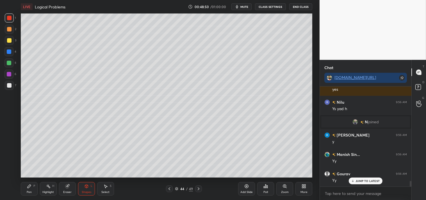
click at [67, 188] on icon at bounding box center [67, 186] width 4 height 4
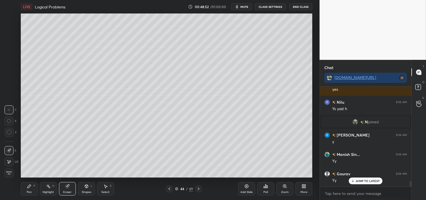
click at [22, 193] on div "Pen P" at bounding box center [29, 188] width 17 height 13
click at [10, 84] on div at bounding box center [9, 85] width 4 height 4
click at [10, 85] on div at bounding box center [9, 85] width 4 height 4
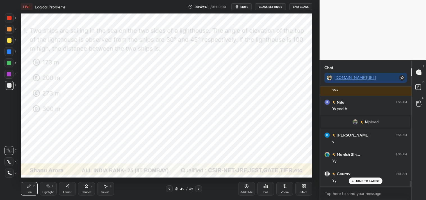
click at [86, 191] on div "Shapes" at bounding box center [87, 191] width 10 height 3
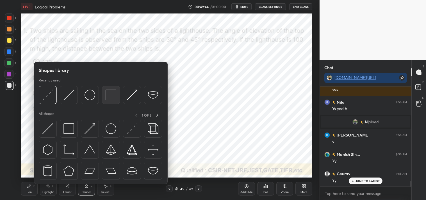
click at [108, 98] on img at bounding box center [110, 94] width 11 height 11
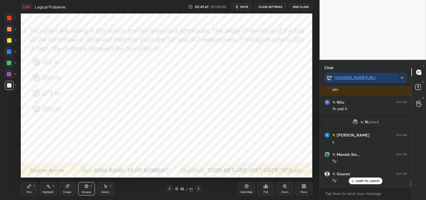
click at [10, 15] on div at bounding box center [9, 17] width 9 height 9
click at [88, 189] on div "Shapes L" at bounding box center [86, 188] width 17 height 13
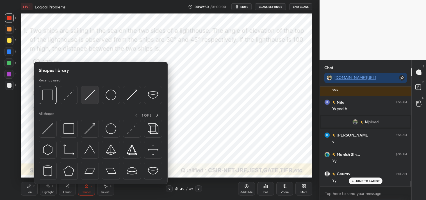
click at [86, 94] on img at bounding box center [89, 94] width 11 height 11
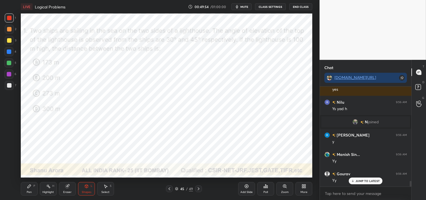
click at [4, 52] on div "1 2 3 4 5 6 7 C X Z C X Z E E Erase all H H" at bounding box center [9, 95] width 18 height 164
click at [12, 52] on div at bounding box center [8, 51] width 9 height 9
click at [83, 188] on div "Shapes L" at bounding box center [86, 188] width 17 height 13
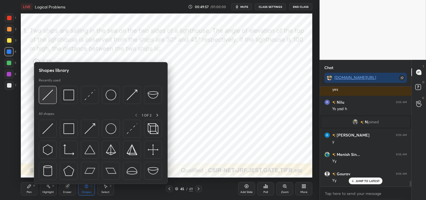
click at [44, 97] on img at bounding box center [47, 94] width 11 height 11
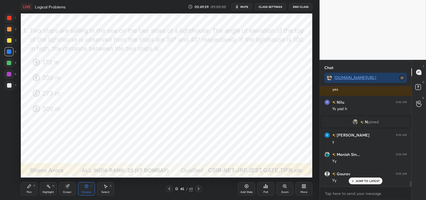
click at [27, 189] on div "Pen P" at bounding box center [29, 188] width 17 height 13
click at [91, 187] on div "Shapes L" at bounding box center [86, 188] width 17 height 13
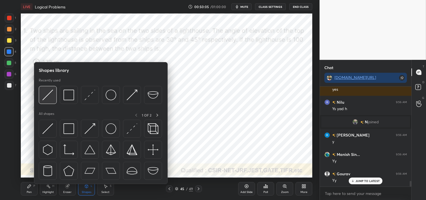
click at [49, 100] on div at bounding box center [48, 95] width 18 height 18
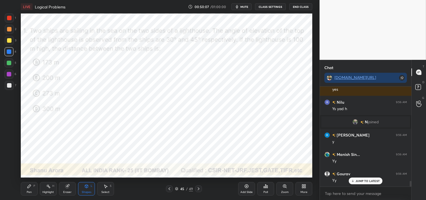
click at [29, 192] on div "Pen" at bounding box center [29, 191] width 5 height 3
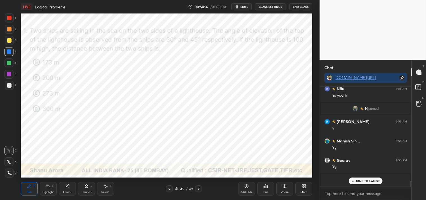
click at [38, 193] on div "Pen P Highlight H Eraser Shapes L Select S" at bounding box center [75, 188] width 109 height 13
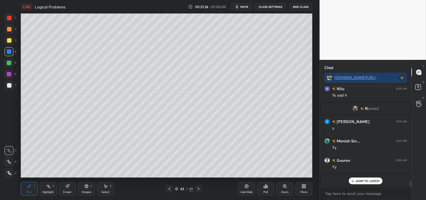
scroll to position [1668, 0]
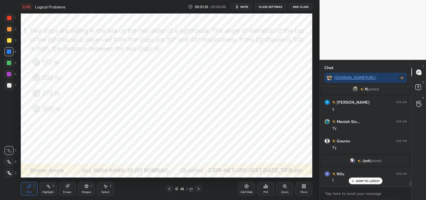
click at [8, 76] on div at bounding box center [9, 74] width 4 height 4
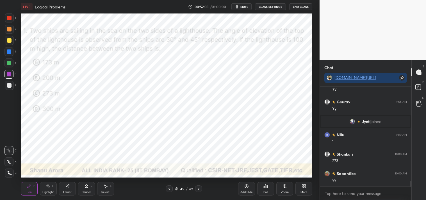
scroll to position [1726, 0]
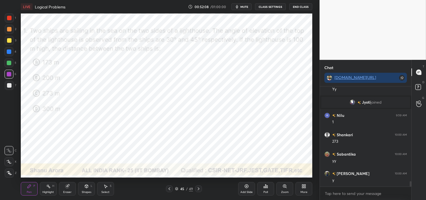
click at [50, 191] on div "Highlight" at bounding box center [48, 191] width 12 height 3
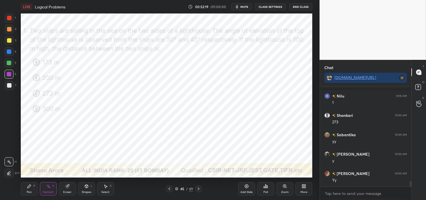
scroll to position [1765, 0]
click at [34, 193] on div "Pen P" at bounding box center [29, 188] width 17 height 13
click at [89, 188] on div "Shapes L" at bounding box center [86, 188] width 17 height 13
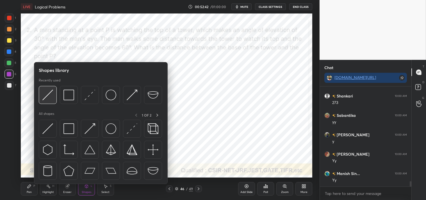
click at [48, 97] on img at bounding box center [47, 94] width 11 height 11
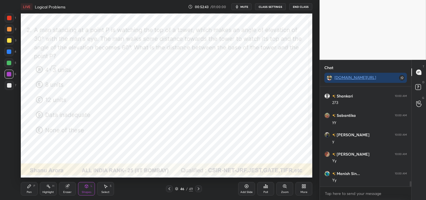
click at [89, 189] on div "Shapes L" at bounding box center [86, 188] width 17 height 13
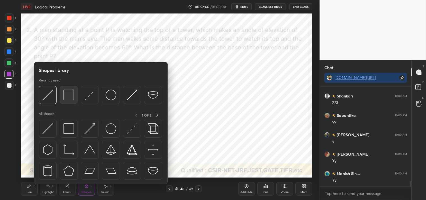
click at [70, 97] on img at bounding box center [68, 94] width 11 height 11
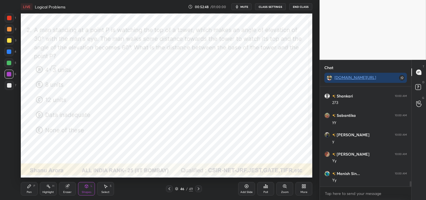
click at [86, 191] on div "Shapes" at bounding box center [87, 191] width 10 height 3
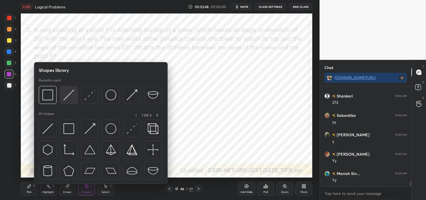
click at [70, 97] on img at bounding box center [68, 94] width 11 height 11
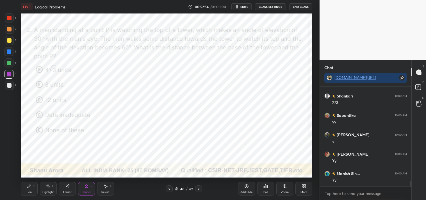
click at [13, 15] on div at bounding box center [9, 17] width 9 height 9
click at [28, 189] on div "Pen P" at bounding box center [29, 188] width 17 height 13
click at [28, 191] on div "Pen" at bounding box center [29, 191] width 5 height 3
click at [84, 186] on icon at bounding box center [86, 186] width 4 height 4
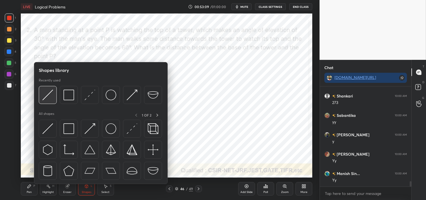
click at [47, 95] on img at bounding box center [47, 94] width 11 height 11
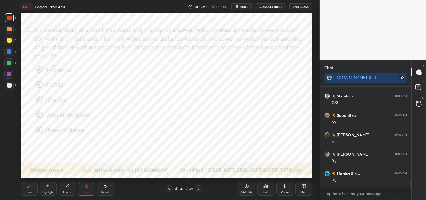
click at [88, 189] on div "Shapes L" at bounding box center [86, 188] width 17 height 13
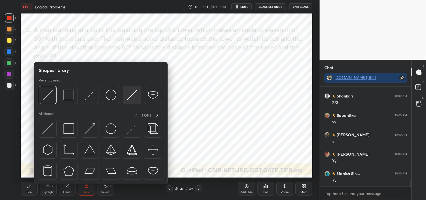
click at [132, 97] on img at bounding box center [132, 94] width 11 height 11
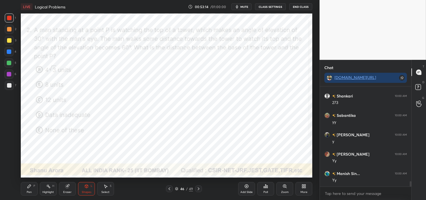
click at [27, 194] on div "Pen P" at bounding box center [29, 188] width 17 height 13
click at [30, 195] on div "Pen P" at bounding box center [29, 188] width 17 height 13
click at [51, 189] on div "Highlight H" at bounding box center [48, 188] width 17 height 13
click at [50, 191] on div "Highlight" at bounding box center [48, 191] width 12 height 3
click at [29, 195] on div "Pen P" at bounding box center [29, 188] width 17 height 13
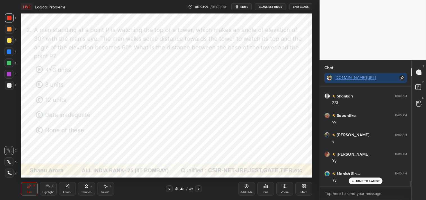
scroll to position [1778, 0]
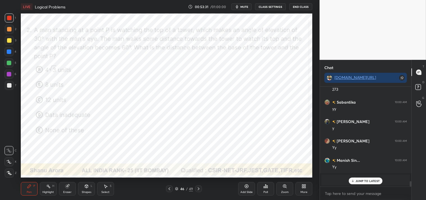
click at [92, 187] on div "Shapes L" at bounding box center [86, 188] width 17 height 13
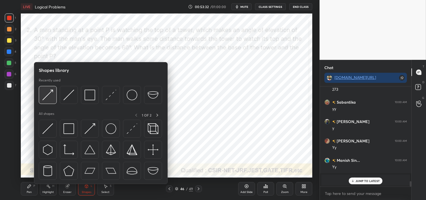
click at [41, 98] on div at bounding box center [48, 95] width 18 height 18
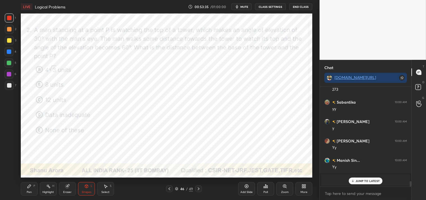
click at [35, 188] on div "Pen P" at bounding box center [29, 188] width 17 height 13
click at [366, 182] on p "JUMP TO LATEST" at bounding box center [367, 180] width 24 height 3
click at [41, 192] on div "Highlight H" at bounding box center [48, 188] width 17 height 13
click at [42, 192] on div "Highlight H" at bounding box center [48, 188] width 17 height 13
click at [25, 189] on div "Pen P" at bounding box center [29, 188] width 17 height 13
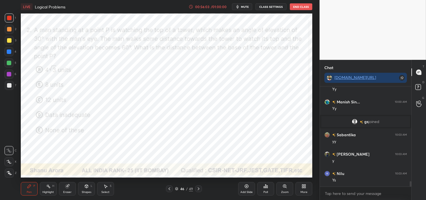
scroll to position [1771, 0]
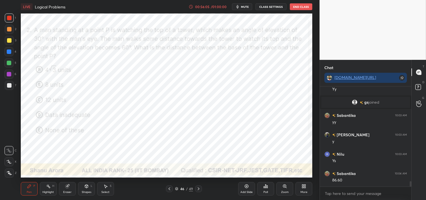
click at [63, 190] on div "Eraser" at bounding box center [67, 191] width 8 height 3
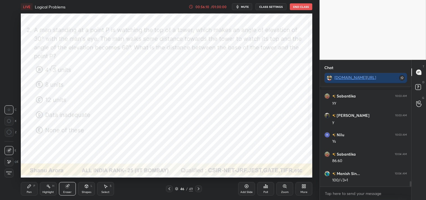
click at [26, 190] on div "Pen P" at bounding box center [29, 188] width 17 height 13
click at [105, 191] on div "Select" at bounding box center [105, 191] width 8 height 3
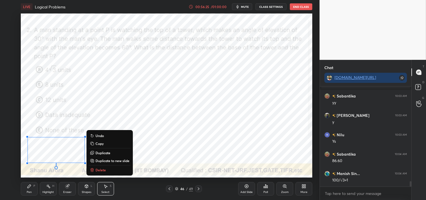
click at [115, 159] on p "Duplicate to new slide" at bounding box center [112, 160] width 34 height 4
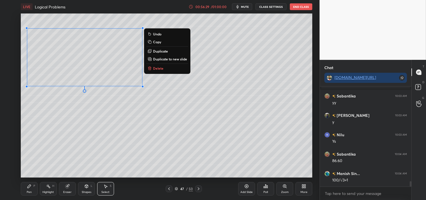
click at [133, 121] on div "0 ° Undo Copy Duplicate Duplicate to new slide Delete" at bounding box center [166, 95] width 291 height 164
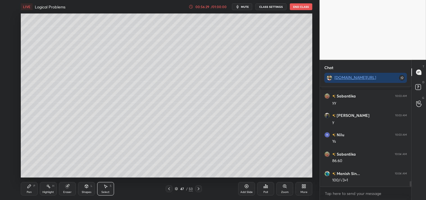
click at [30, 186] on icon at bounding box center [28, 185] width 3 height 3
click at [26, 186] on div "Pen P" at bounding box center [29, 188] width 17 height 13
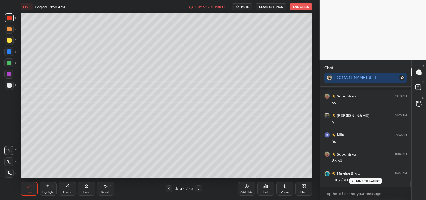
scroll to position [1809, 0]
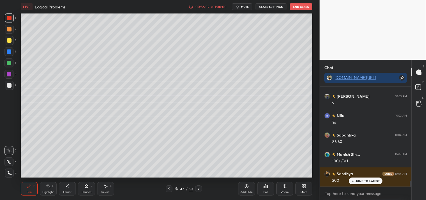
click at [11, 86] on div at bounding box center [9, 85] width 9 height 9
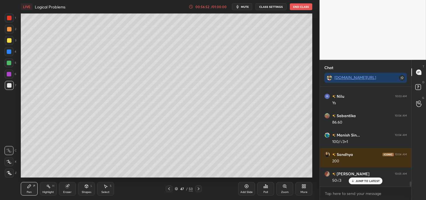
click at [248, 186] on icon at bounding box center [246, 186] width 4 height 4
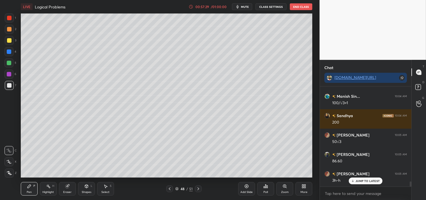
scroll to position [1887, 0]
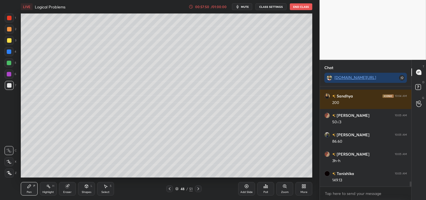
click at [13, 38] on div at bounding box center [9, 40] width 9 height 9
click at [12, 40] on div at bounding box center [9, 40] width 9 height 9
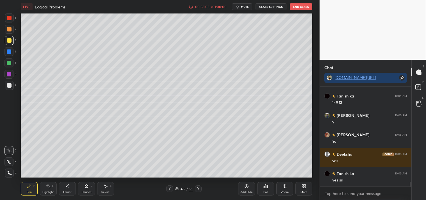
scroll to position [1983, 0]
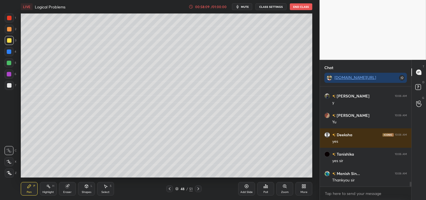
click at [261, 190] on div "Poll" at bounding box center [265, 188] width 17 height 13
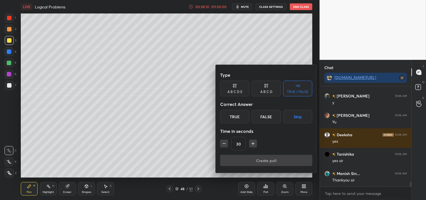
click at [232, 113] on div "True" at bounding box center [234, 116] width 29 height 13
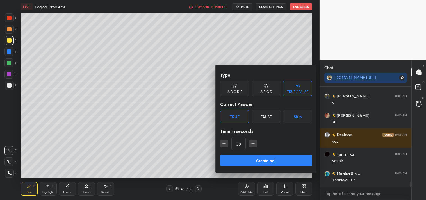
click at [254, 158] on button "Create poll" at bounding box center [266, 160] width 92 height 11
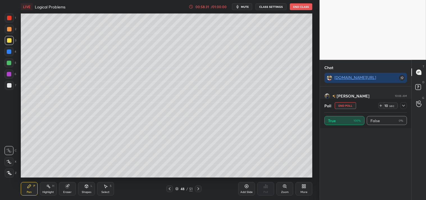
scroll to position [310, 0]
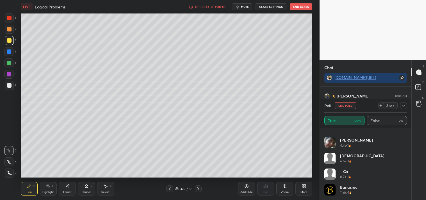
click at [344, 103] on button "End Poll" at bounding box center [344, 105] width 21 height 7
type textarea "x"
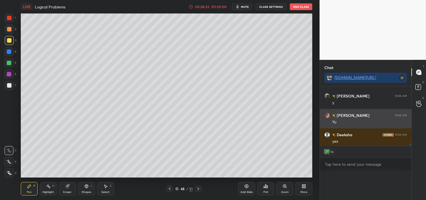
scroll to position [2, 1]
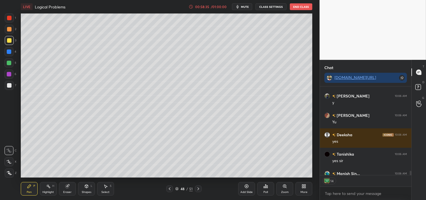
click at [251, 6] on button "mute" at bounding box center [242, 6] width 20 height 7
click at [271, 4] on button "CLASS SETTINGS" at bounding box center [270, 6] width 31 height 7
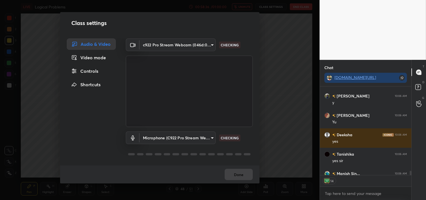
click at [189, 48] on body "1 2 3 4 5 6 7 C X Z C X Z E E Erase all H H LIVE Logical Problems 00:58:36 / 01…" at bounding box center [213, 100] width 426 height 200
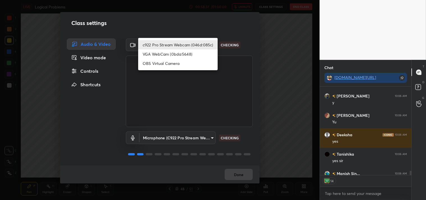
click at [183, 63] on li "OBS Virtual Camera" at bounding box center [177, 63] width 79 height 9
type input "64645b19d528b3ac785889237b1a364f3b7ccd5da23f372116afb1703458f4fd"
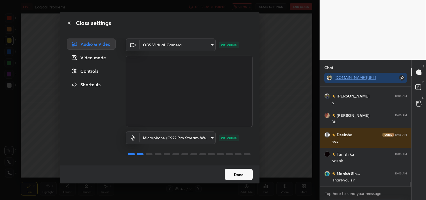
click at [238, 175] on button "Done" at bounding box center [238, 174] width 28 height 11
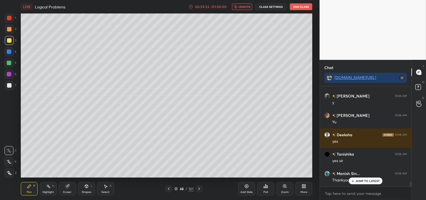
scroll to position [2003, 0]
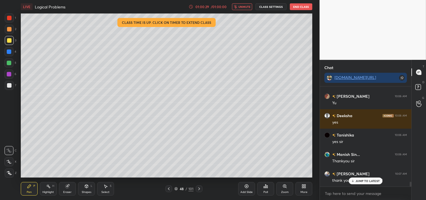
click at [302, 6] on button "End Class" at bounding box center [301, 6] width 22 height 7
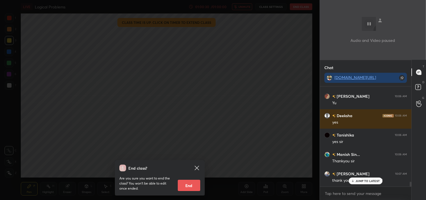
click at [188, 184] on button "End" at bounding box center [189, 185] width 22 height 11
type textarea "x"
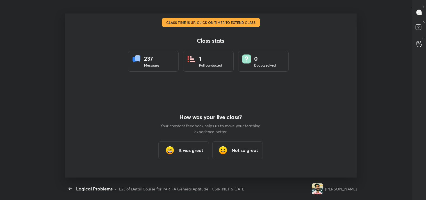
scroll to position [0, 0]
